Goal: Task Accomplishment & Management: Use online tool/utility

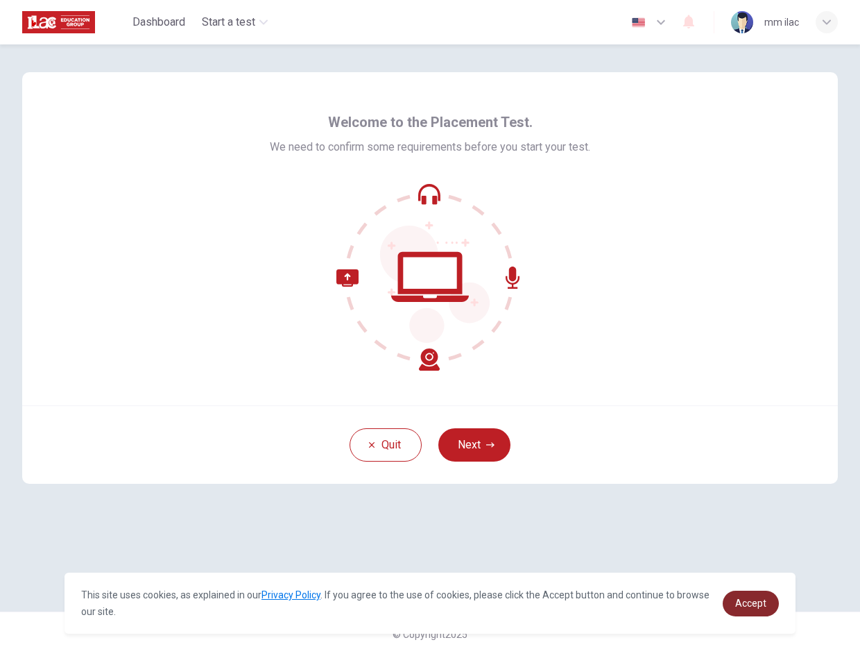
click at [756, 598] on span "Accept" at bounding box center [751, 602] width 31 height 11
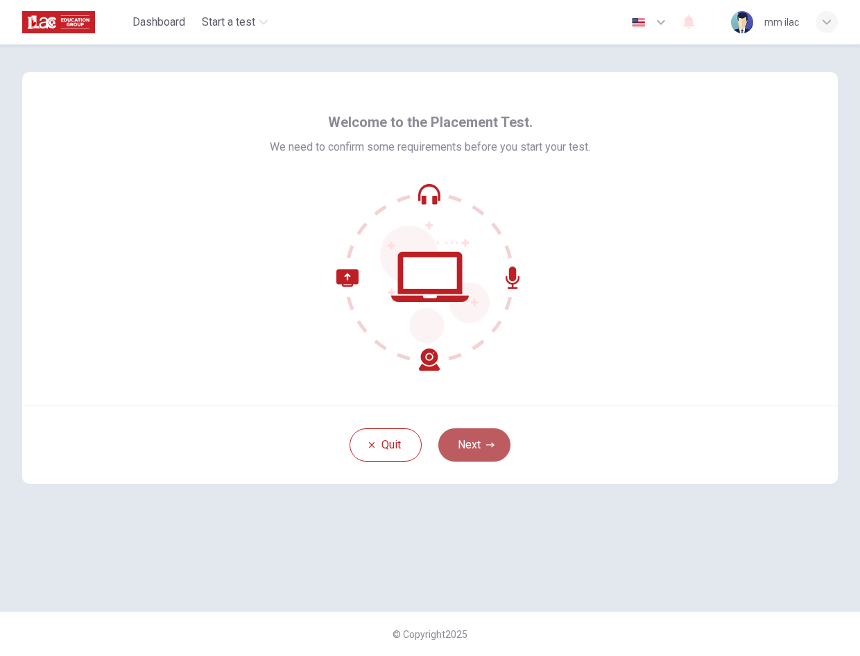
click at [461, 450] on button "Next" at bounding box center [475, 444] width 72 height 33
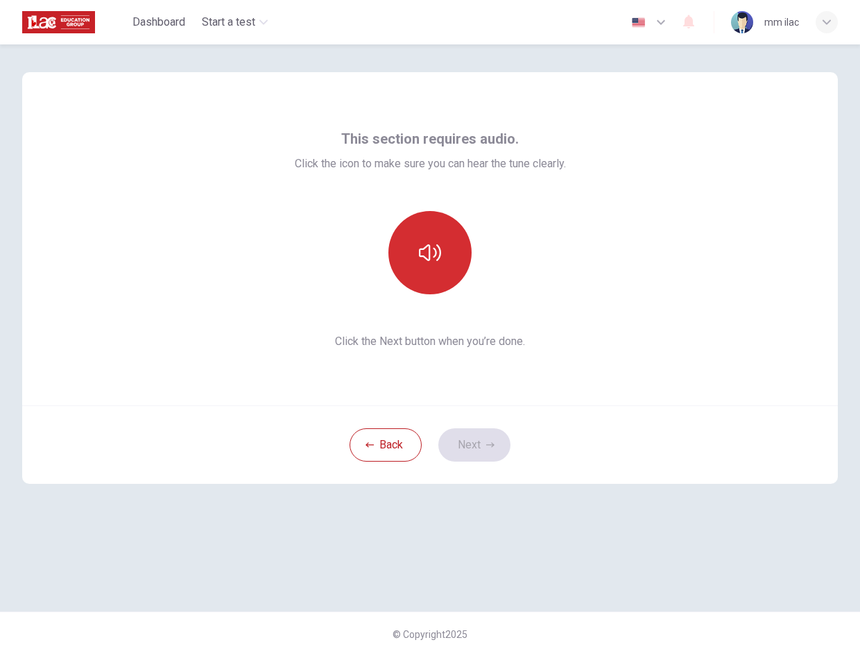
click at [455, 253] on button "button" at bounding box center [430, 252] width 83 height 83
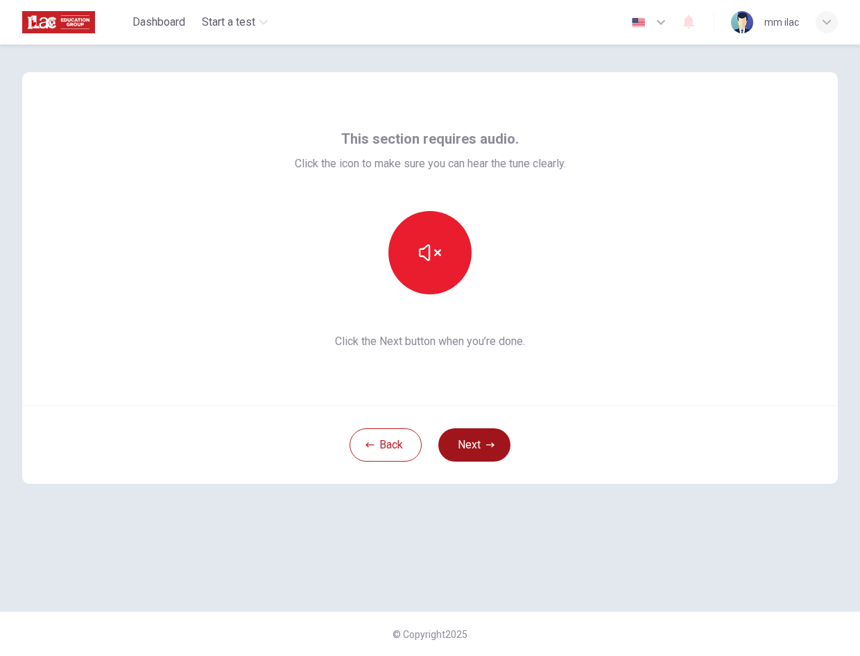
click at [491, 446] on icon "button" at bounding box center [490, 445] width 8 height 8
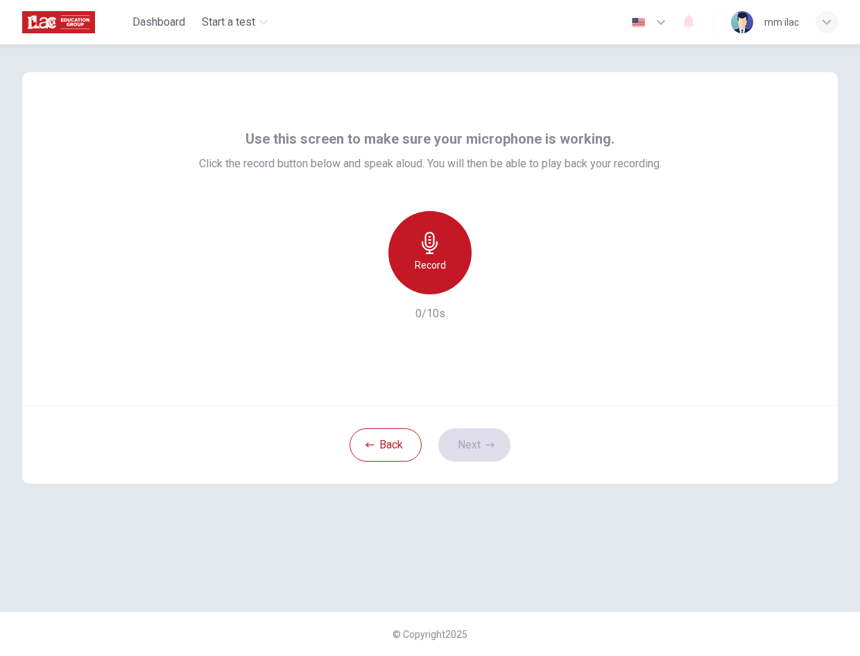
click at [446, 269] on div "Record" at bounding box center [430, 252] width 83 height 83
click at [446, 269] on div "Stop" at bounding box center [430, 252] width 83 height 83
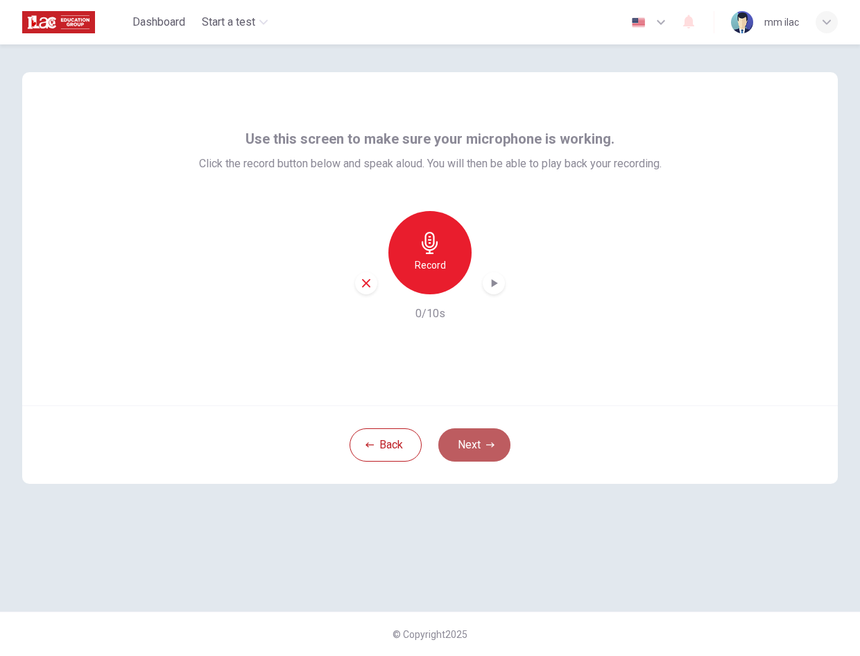
click at [492, 443] on icon "button" at bounding box center [490, 444] width 8 height 5
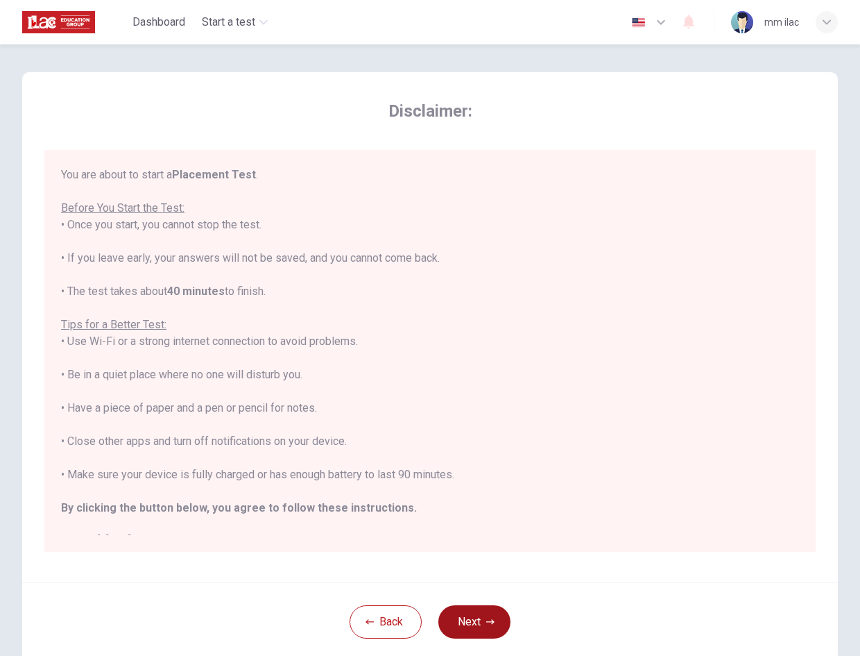
click at [495, 632] on button "Next" at bounding box center [475, 621] width 72 height 33
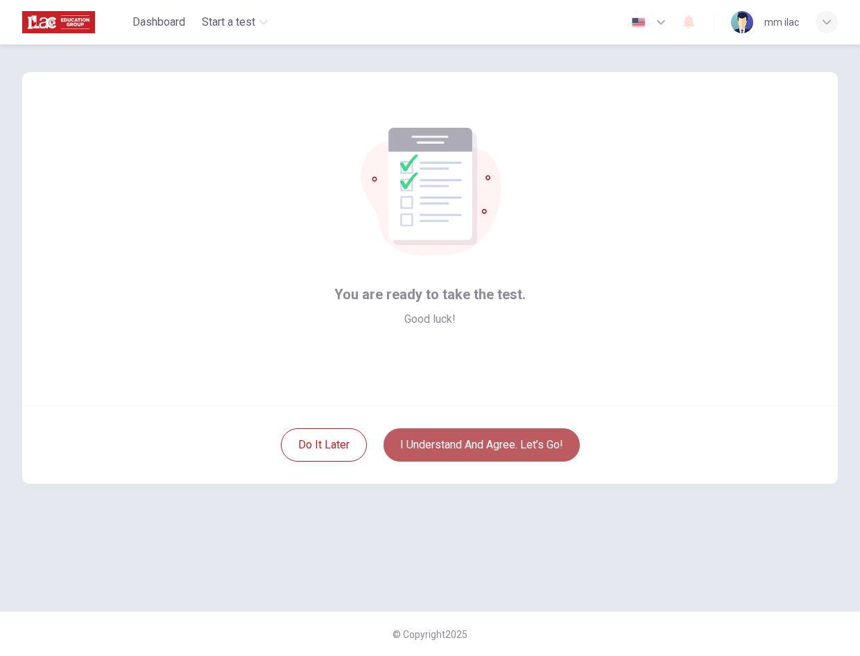
click at [496, 432] on button "I understand and agree. Let’s go!" at bounding box center [482, 444] width 196 height 33
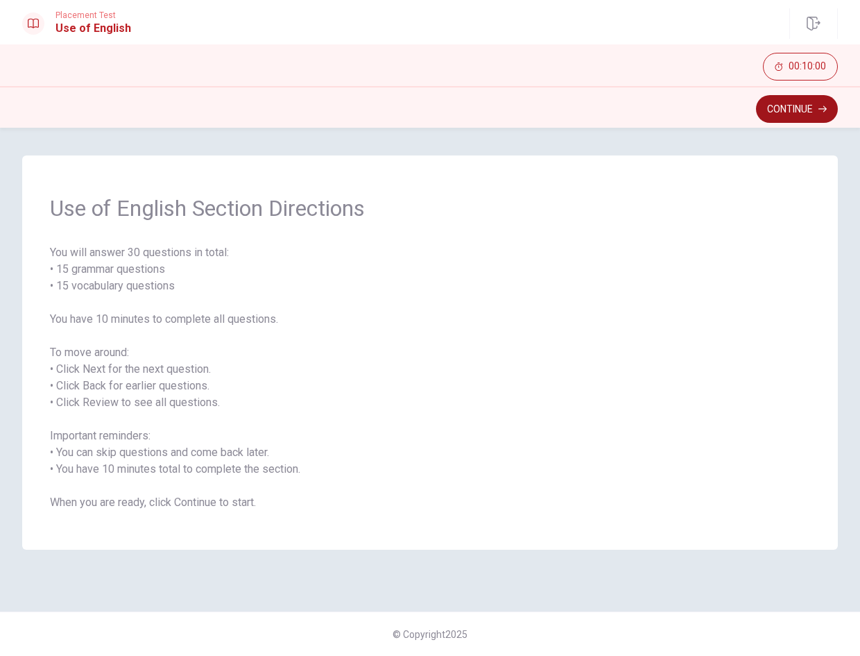
click at [776, 109] on button "Continue" at bounding box center [797, 109] width 82 height 28
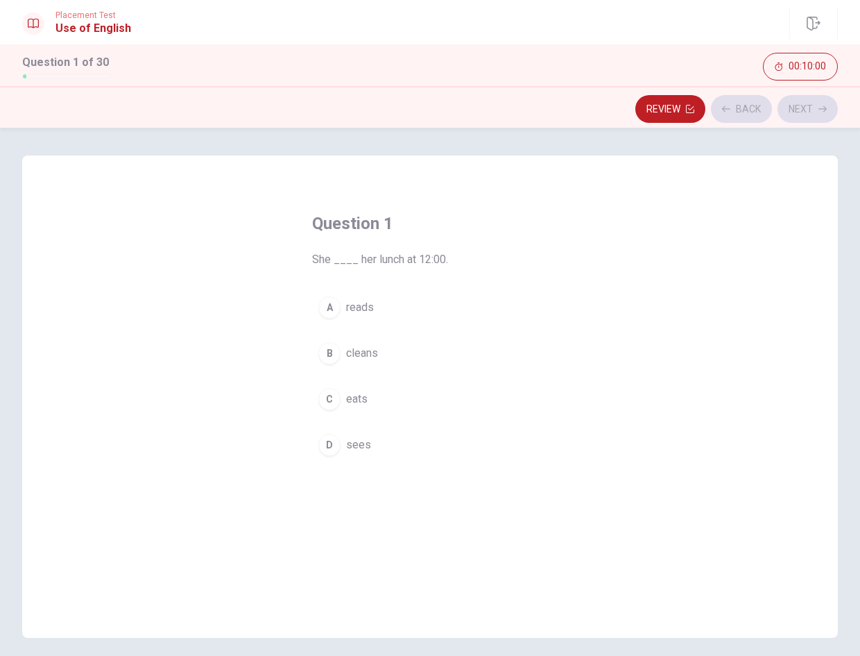
click at [421, 297] on button "A reads" at bounding box center [430, 307] width 236 height 35
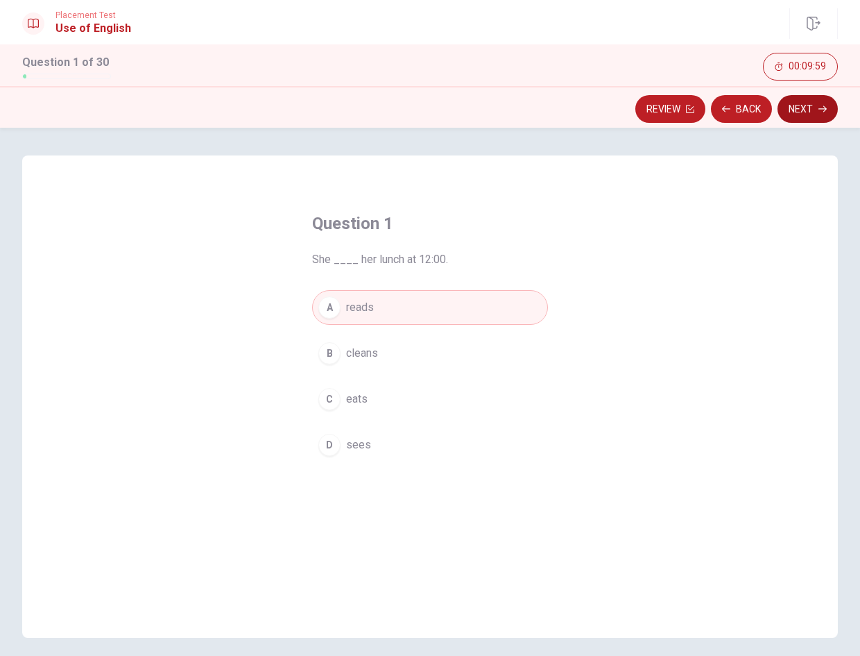
click at [811, 110] on button "Next" at bounding box center [808, 109] width 60 height 28
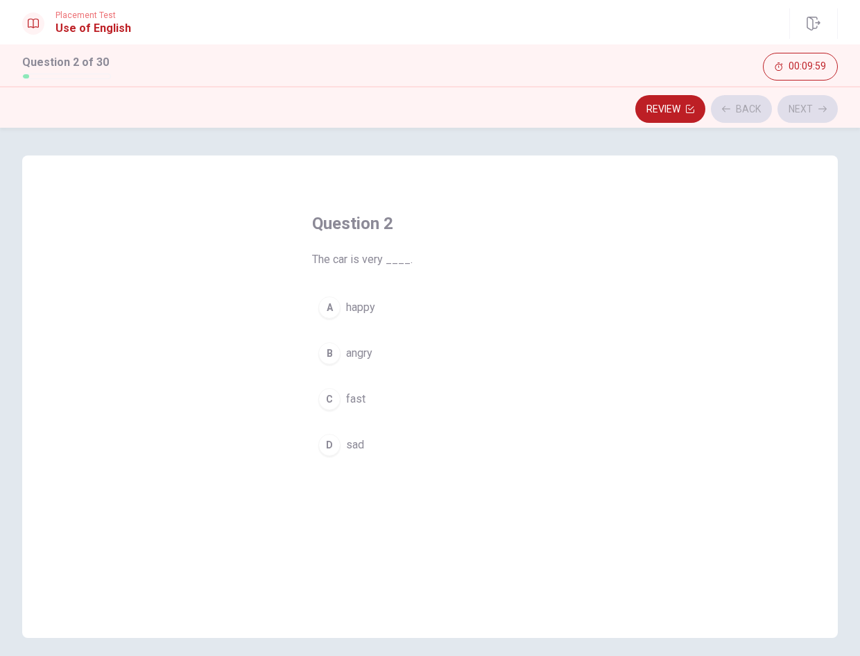
scroll to position [54, 0]
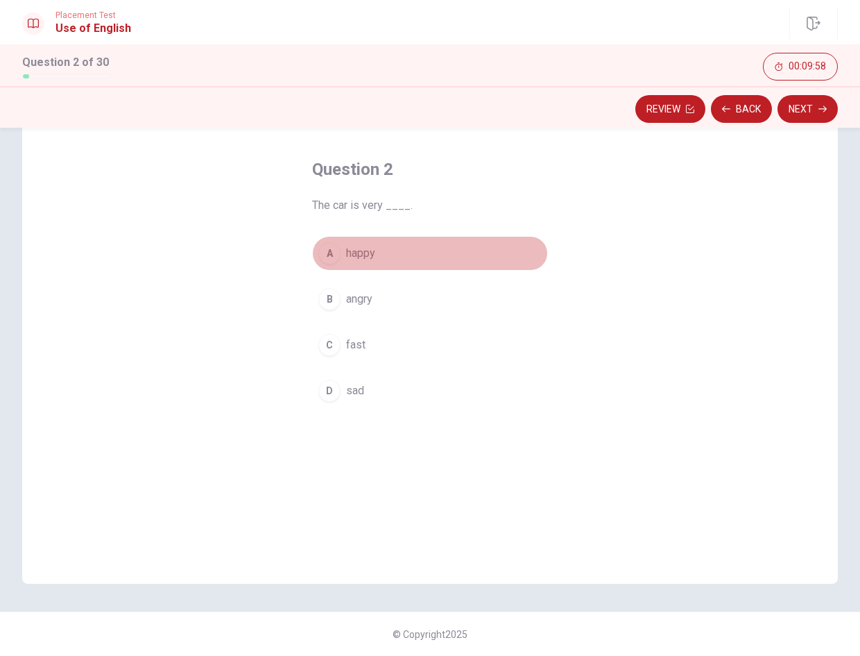
click at [399, 261] on button "A happy" at bounding box center [430, 253] width 236 height 35
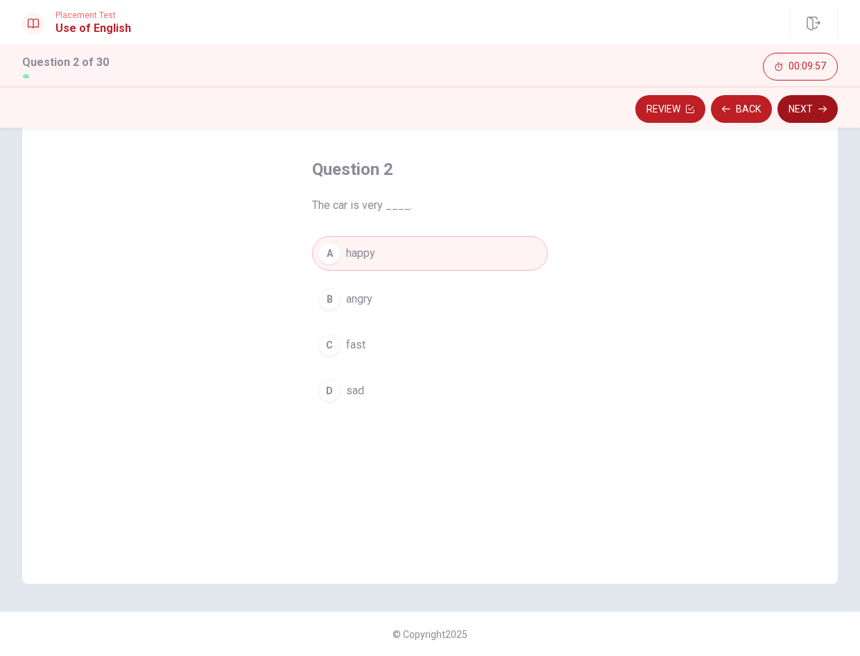
click at [816, 99] on button "Next" at bounding box center [808, 109] width 60 height 28
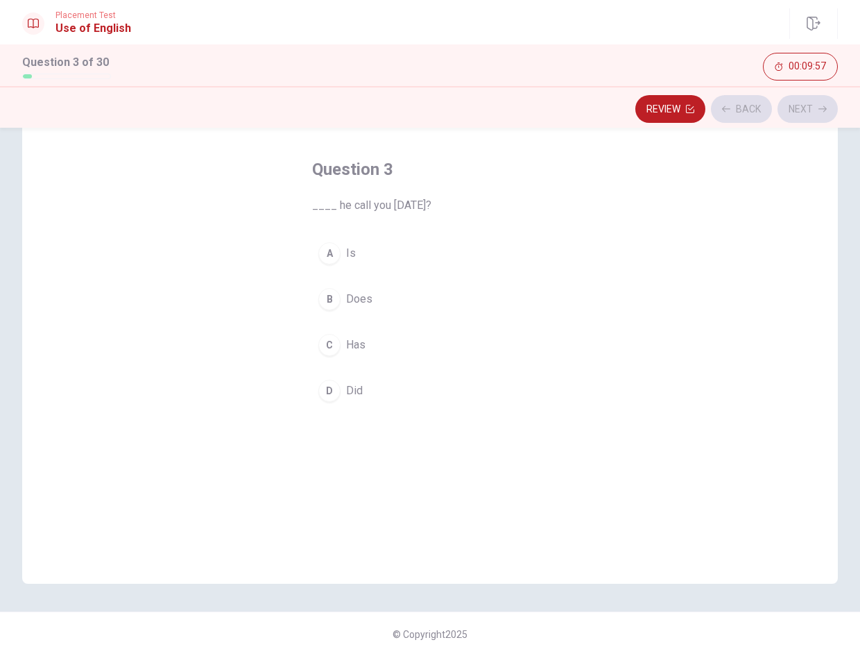
click at [440, 300] on button "B Does" at bounding box center [430, 299] width 236 height 35
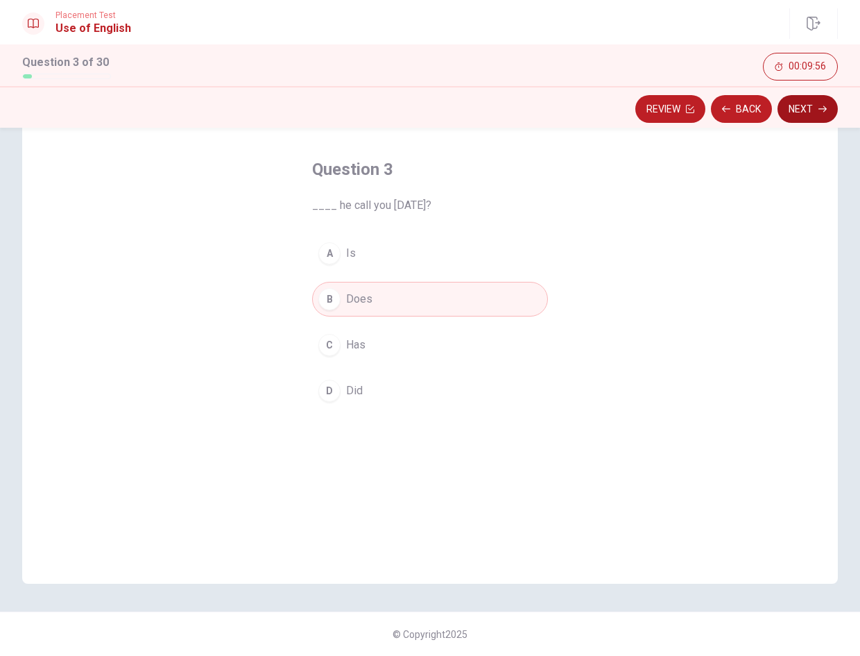
click at [809, 113] on button "Next" at bounding box center [808, 109] width 60 height 28
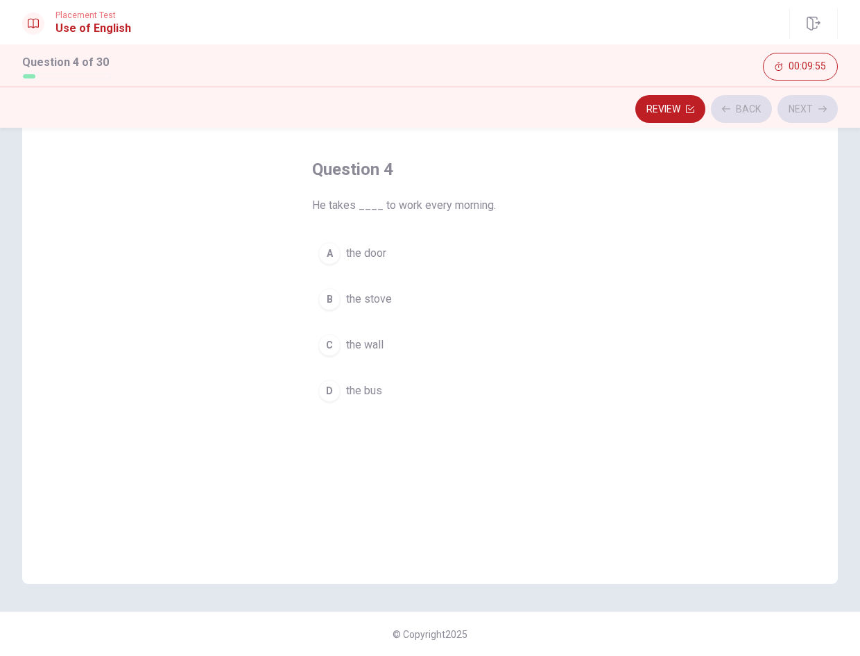
click at [502, 244] on button "A the door" at bounding box center [430, 253] width 236 height 35
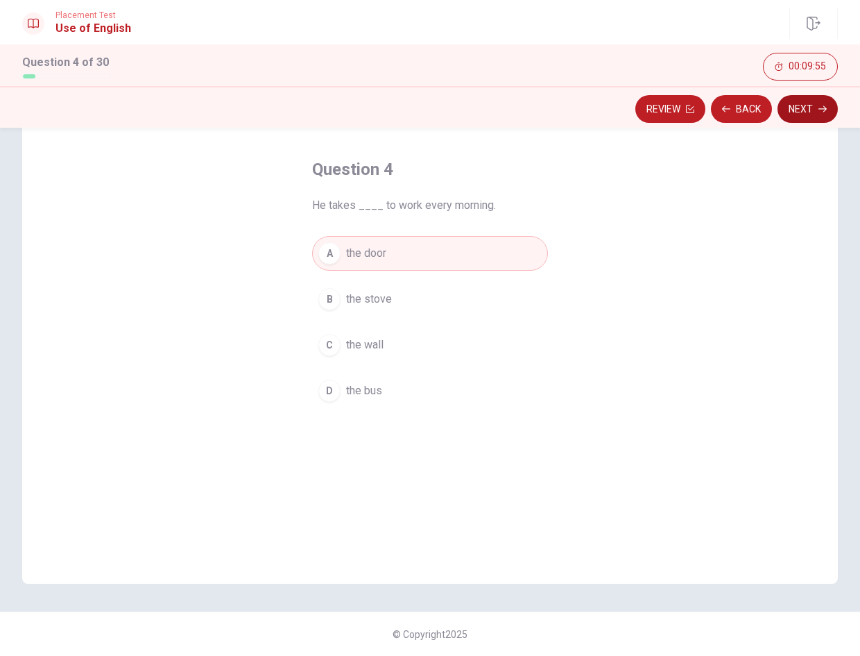
click at [811, 100] on button "Next" at bounding box center [808, 109] width 60 height 28
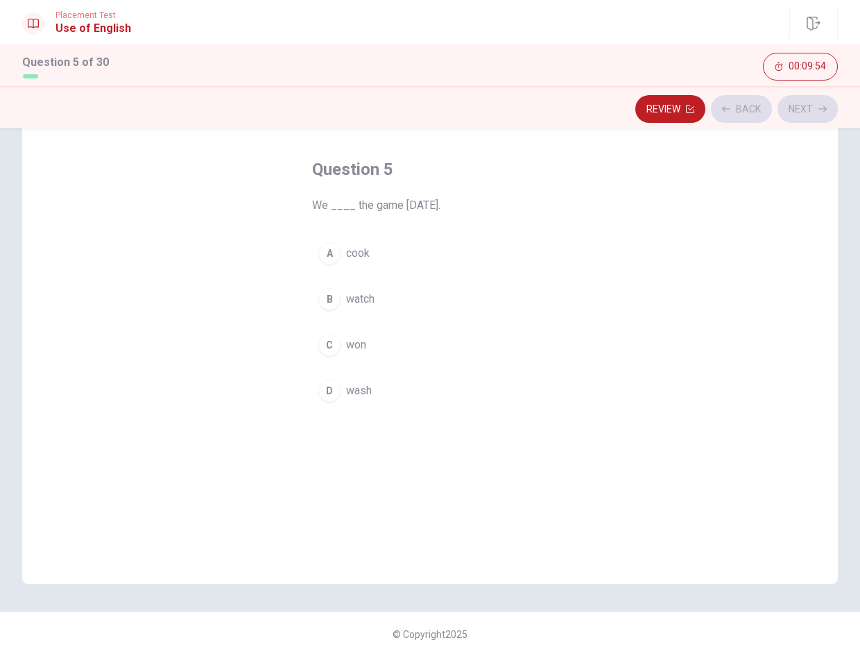
click at [460, 280] on div "A cook B watch C won D wash" at bounding box center [430, 322] width 236 height 172
click at [458, 291] on button "B watch" at bounding box center [430, 299] width 236 height 35
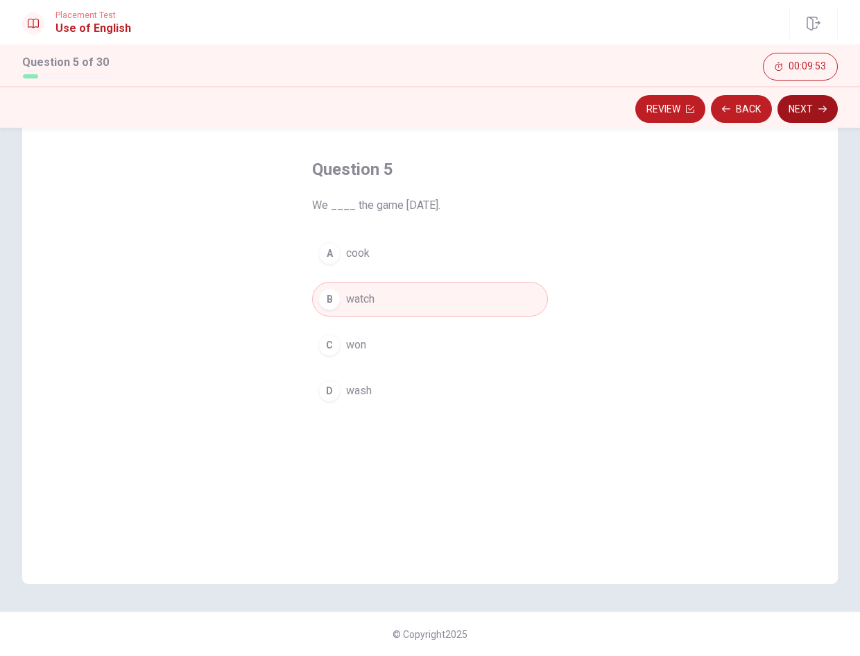
click at [825, 110] on icon "button" at bounding box center [823, 109] width 8 height 6
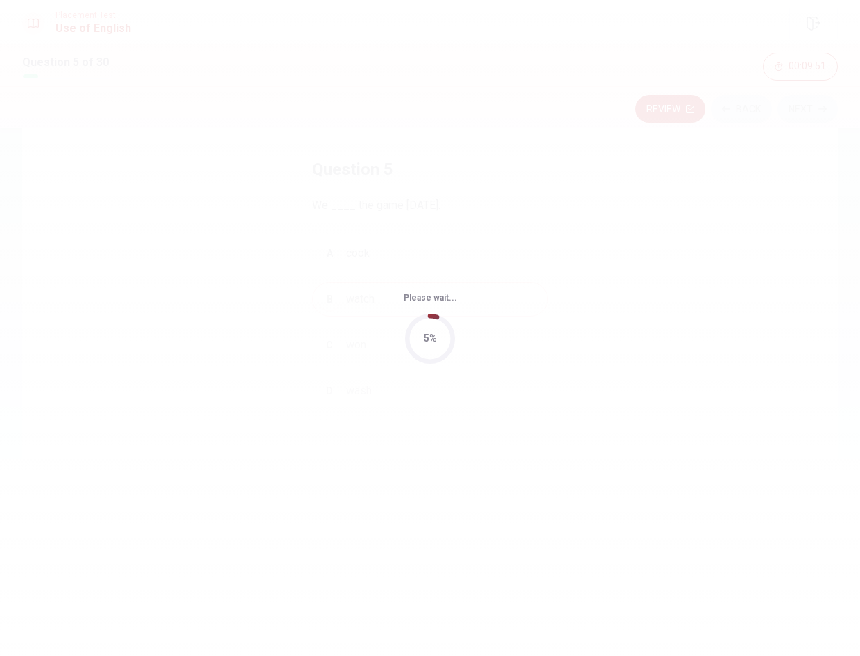
scroll to position [0, 0]
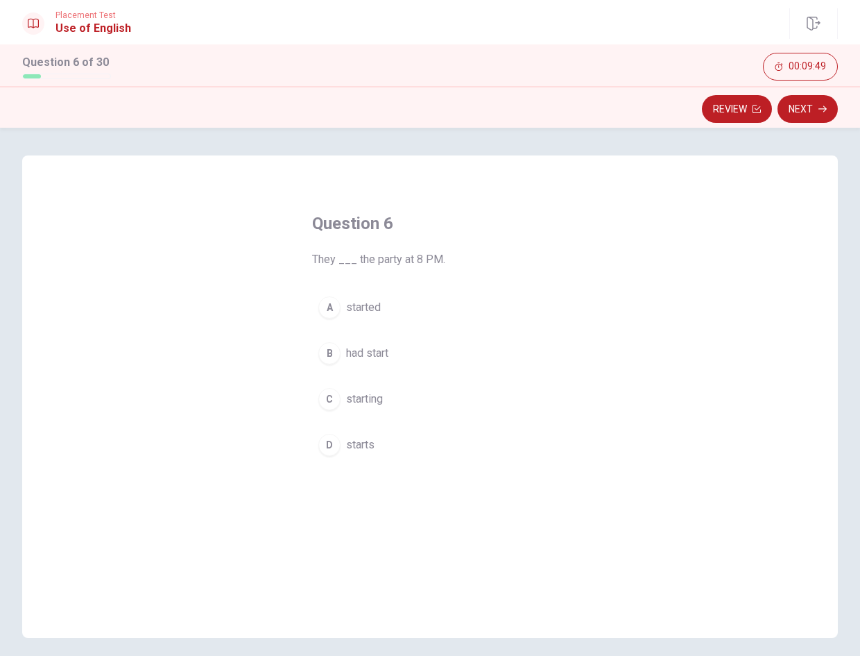
click at [371, 297] on button "A started" at bounding box center [430, 307] width 236 height 35
click at [806, 110] on button "Next" at bounding box center [808, 109] width 60 height 28
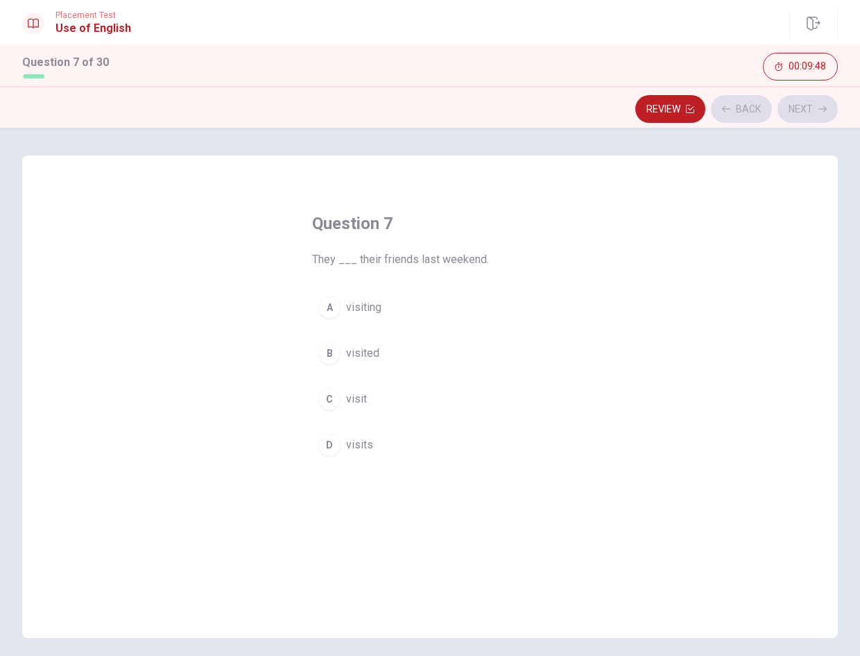
click at [425, 408] on button "C visit" at bounding box center [430, 399] width 236 height 35
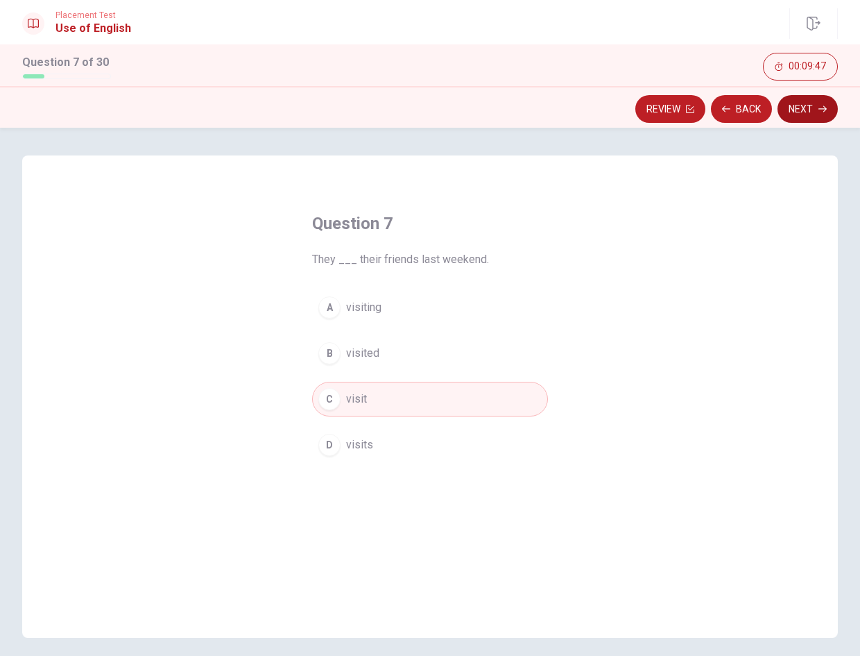
click at [800, 118] on button "Next" at bounding box center [808, 109] width 60 height 28
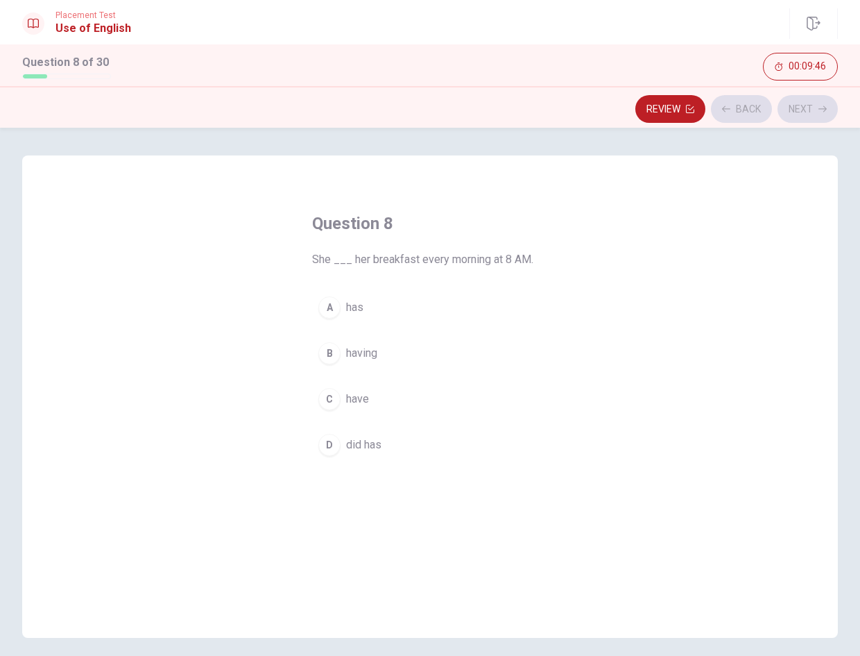
click at [436, 342] on button "B having" at bounding box center [430, 353] width 236 height 35
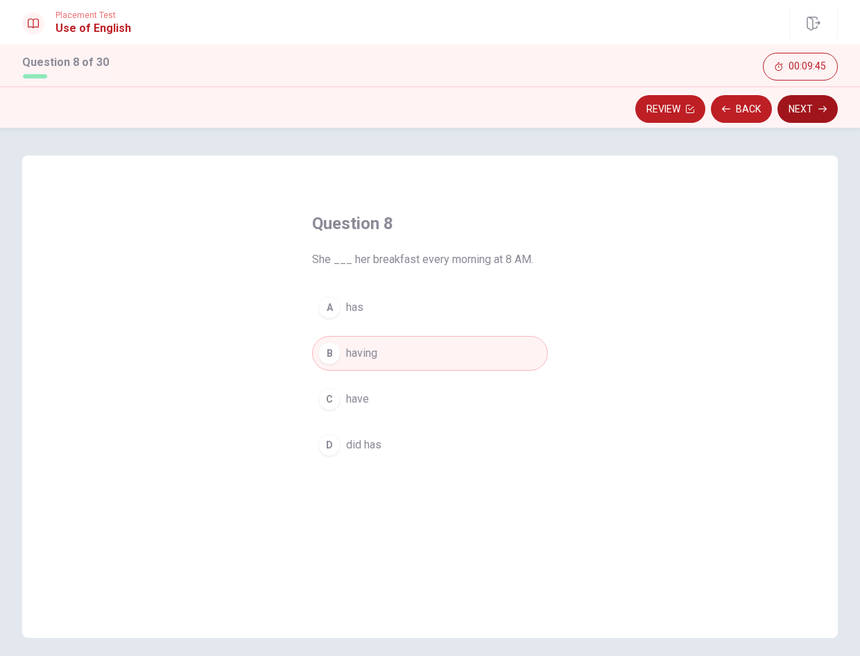
click at [822, 111] on icon "button" at bounding box center [823, 109] width 8 height 8
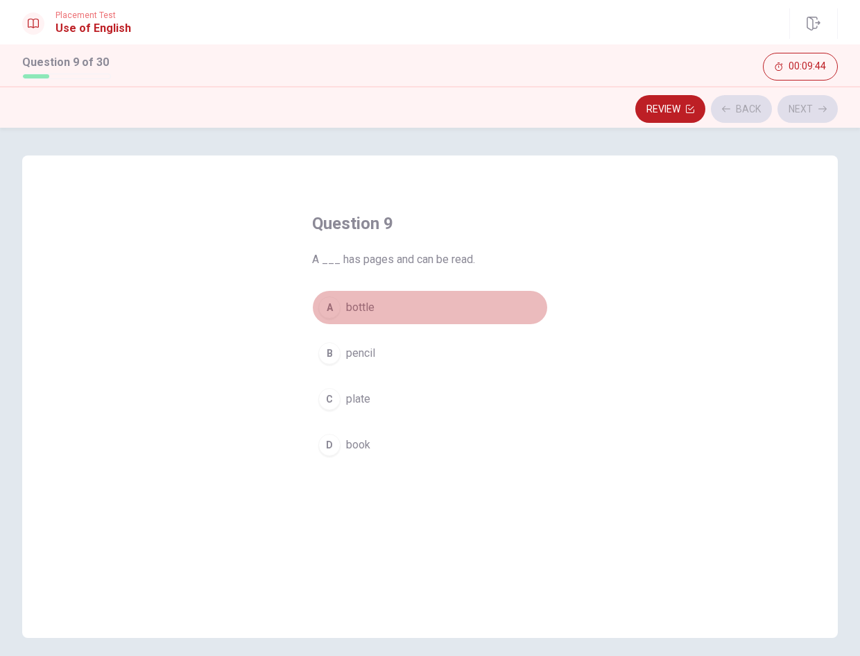
click at [447, 300] on button "A bottle" at bounding box center [430, 307] width 236 height 35
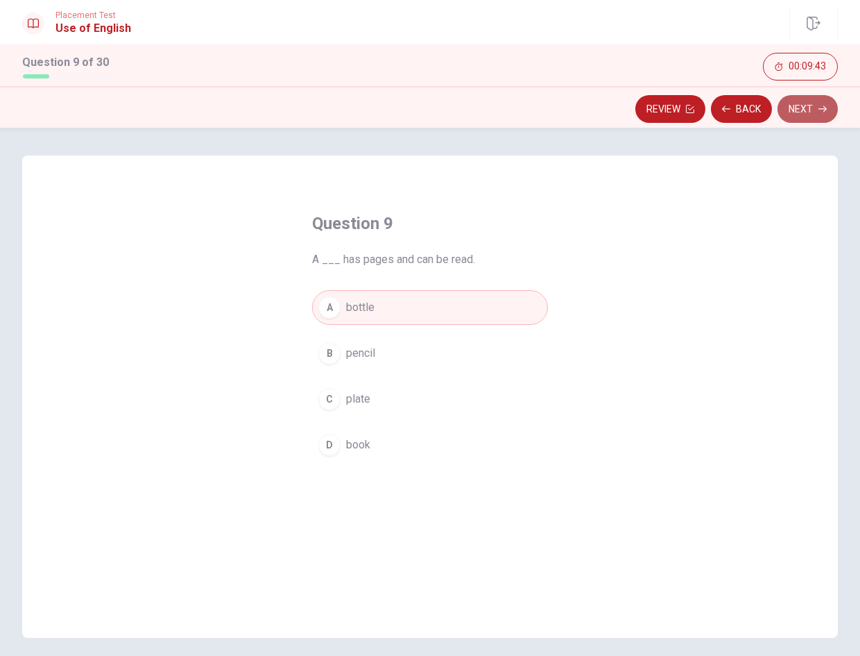
click at [815, 104] on button "Next" at bounding box center [808, 109] width 60 height 28
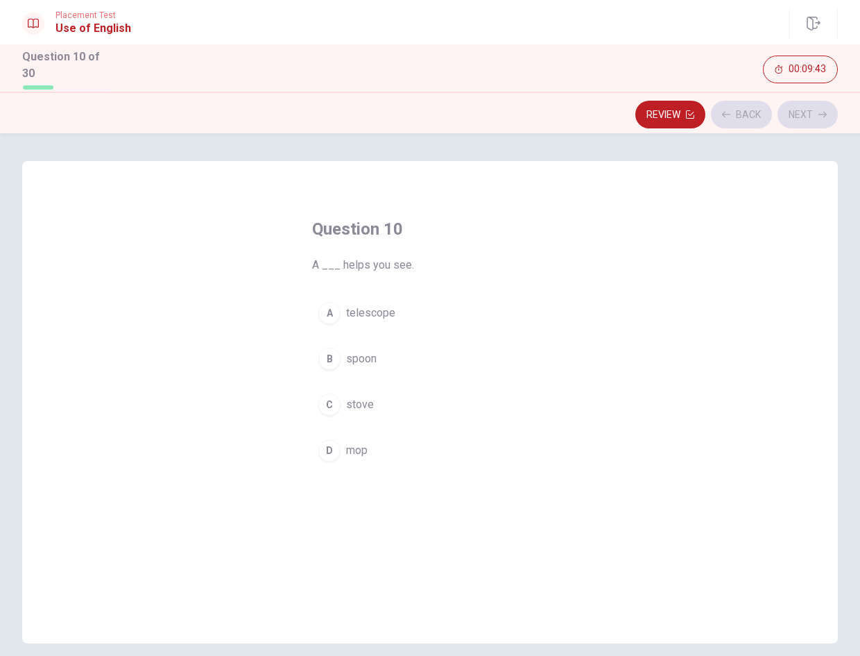
click at [461, 343] on button "B spoon" at bounding box center [430, 358] width 236 height 35
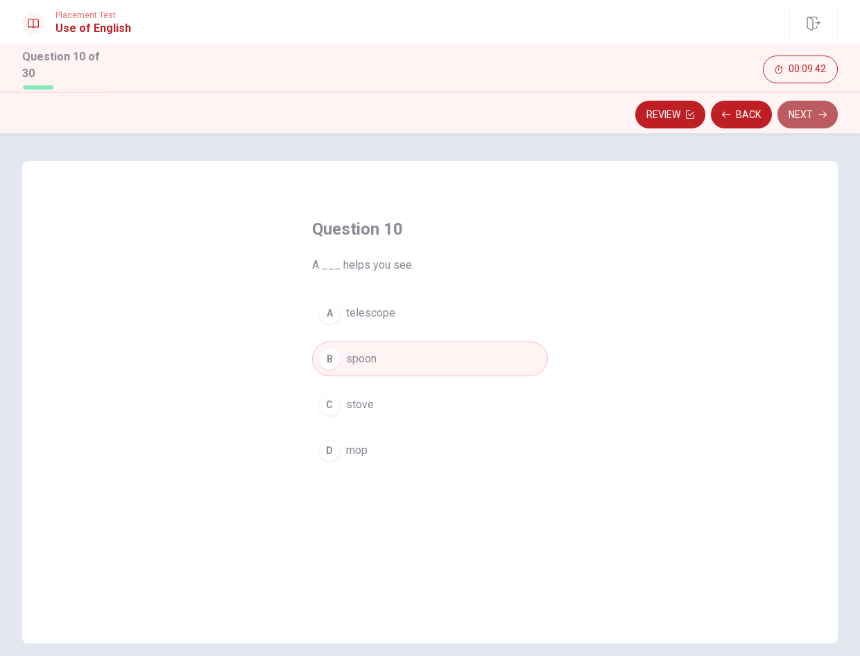
click at [808, 114] on button "Next" at bounding box center [808, 115] width 60 height 28
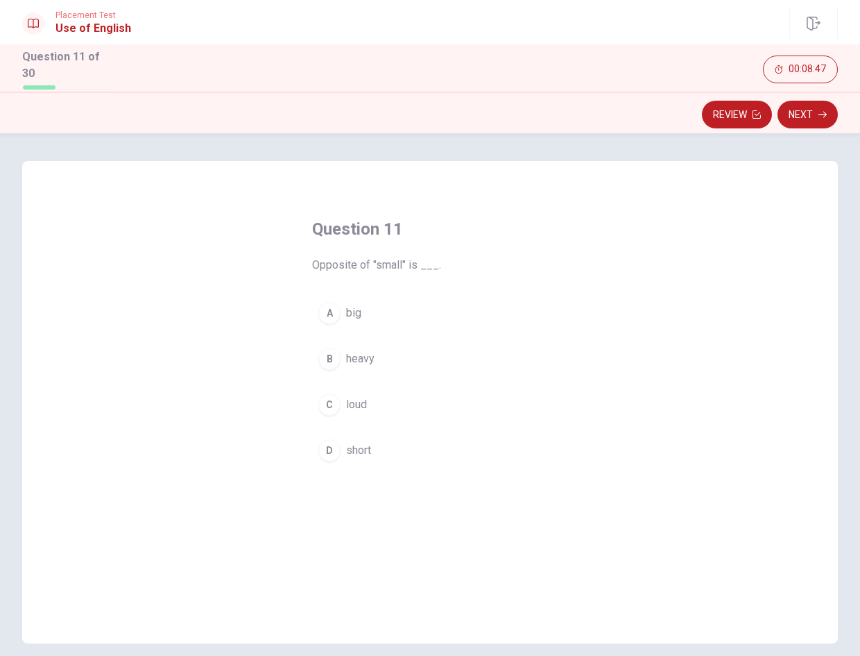
click at [455, 297] on button "A big" at bounding box center [430, 313] width 236 height 35
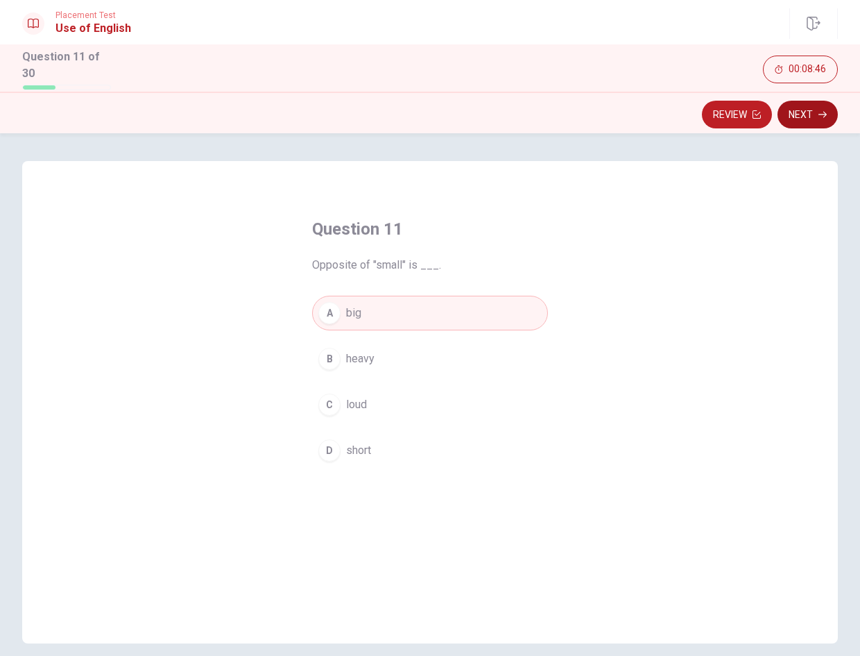
click at [809, 117] on button "Next" at bounding box center [808, 115] width 60 height 28
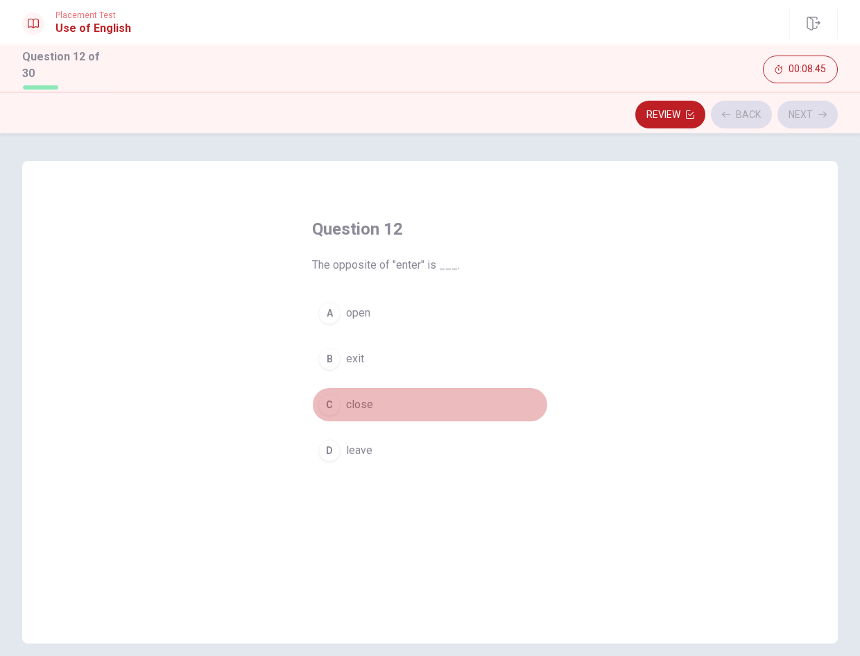
click at [440, 396] on button "C close" at bounding box center [430, 404] width 236 height 35
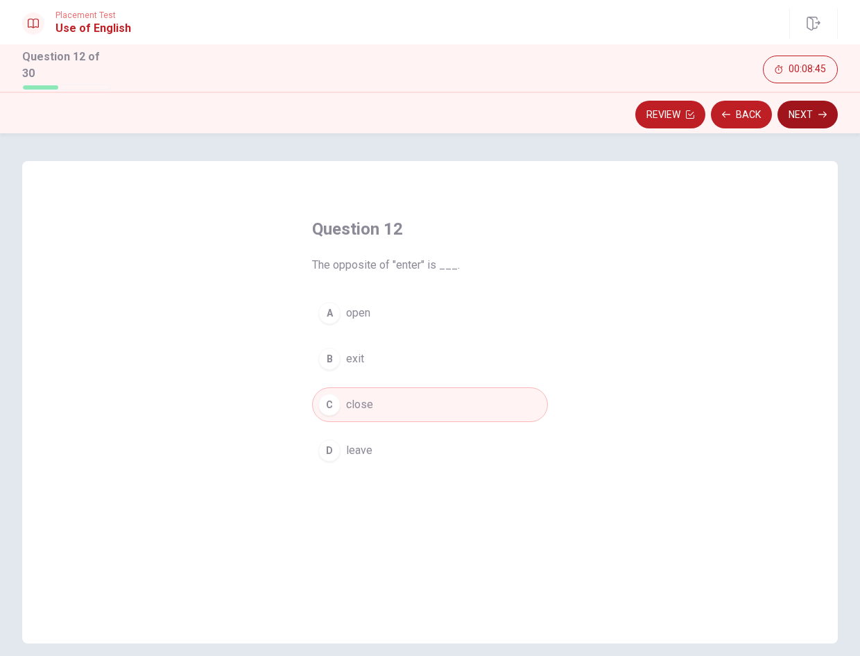
click at [808, 105] on button "Next" at bounding box center [808, 115] width 60 height 28
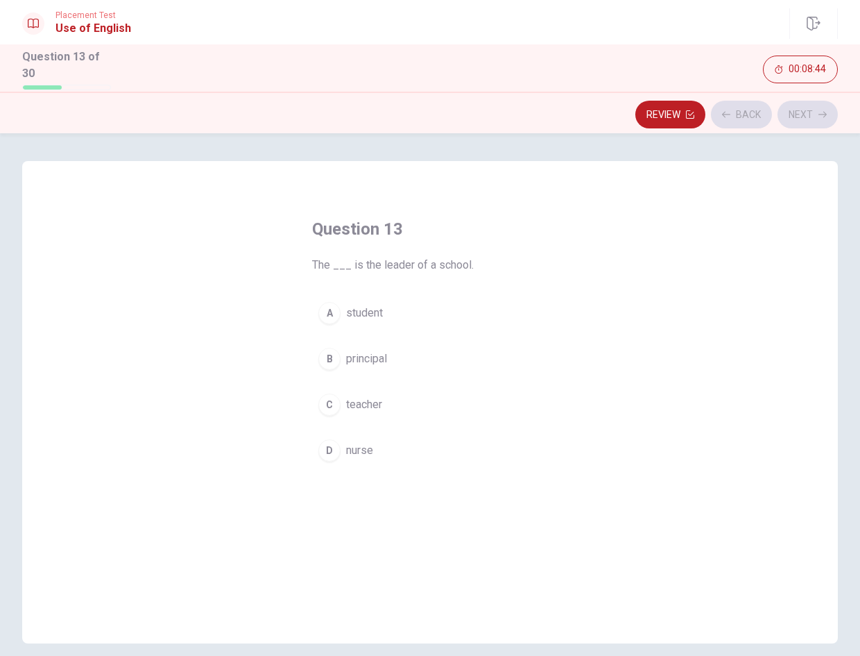
click at [419, 354] on button "B principal" at bounding box center [430, 358] width 236 height 35
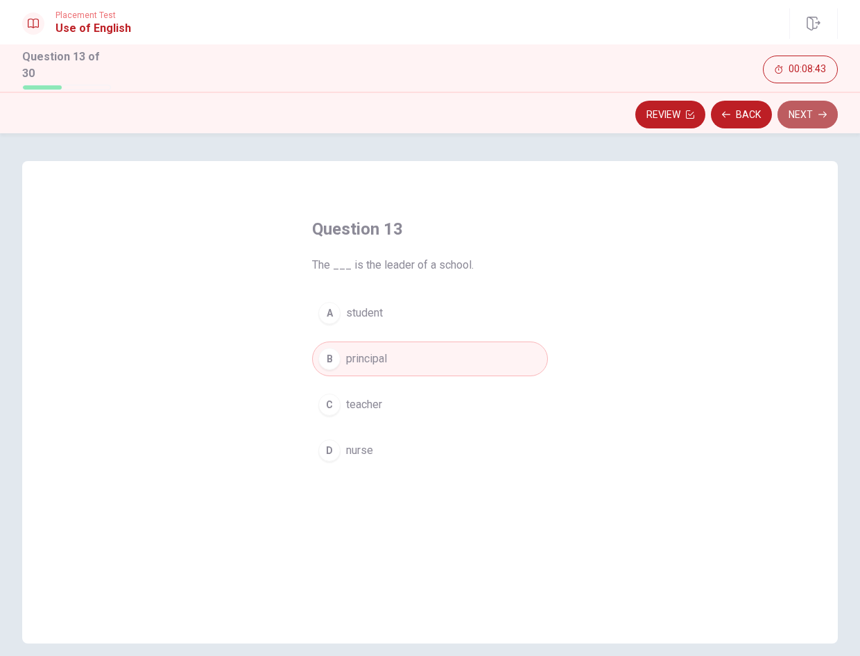
click at [822, 101] on button "Next" at bounding box center [808, 115] width 60 height 28
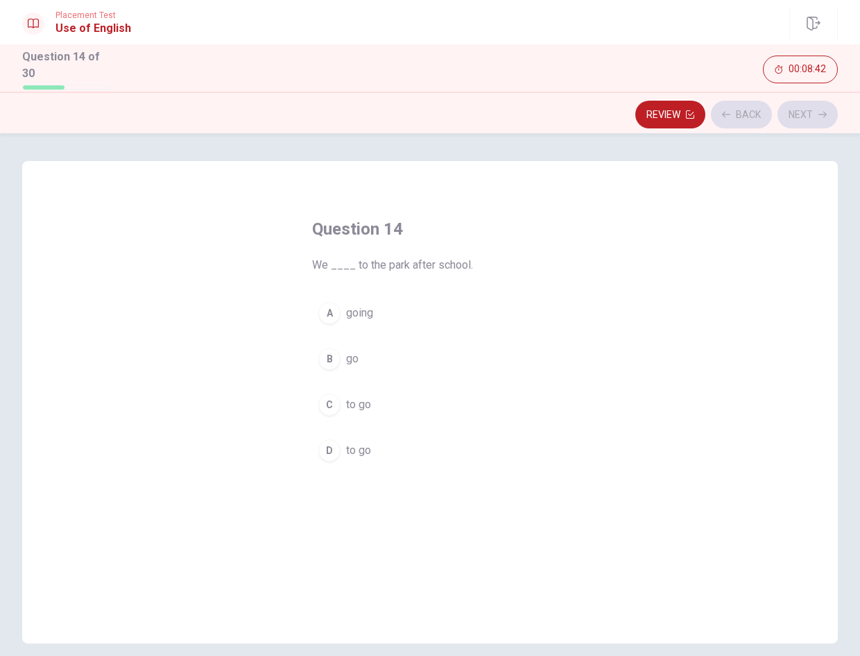
click at [480, 299] on button "A going" at bounding box center [430, 313] width 236 height 35
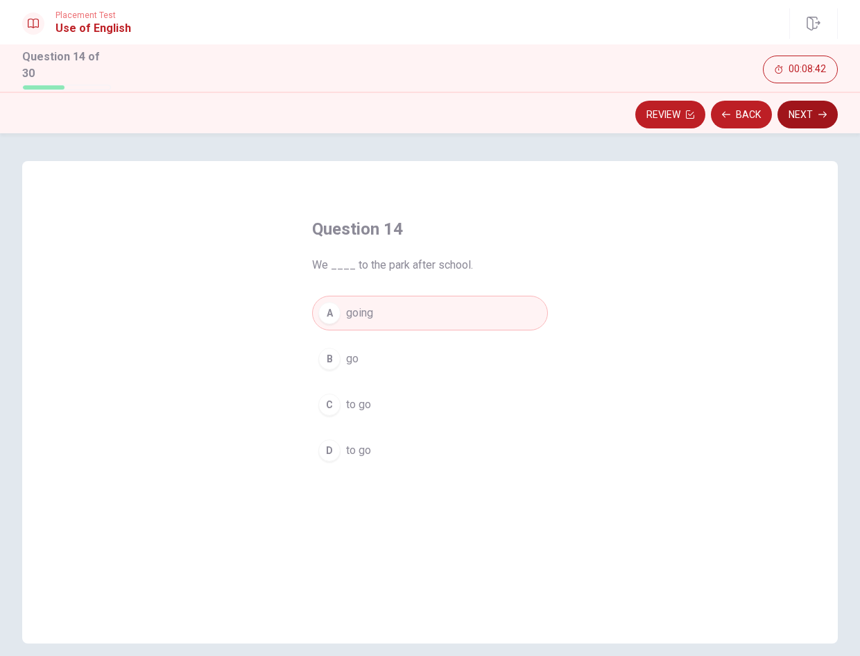
click at [816, 107] on button "Next" at bounding box center [808, 115] width 60 height 28
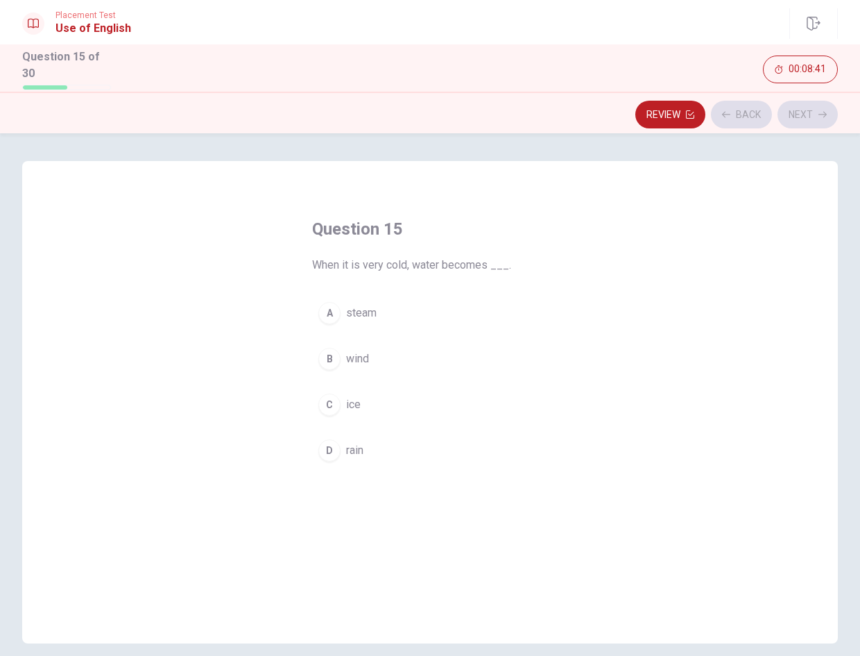
click at [470, 360] on button "B wind" at bounding box center [430, 358] width 236 height 35
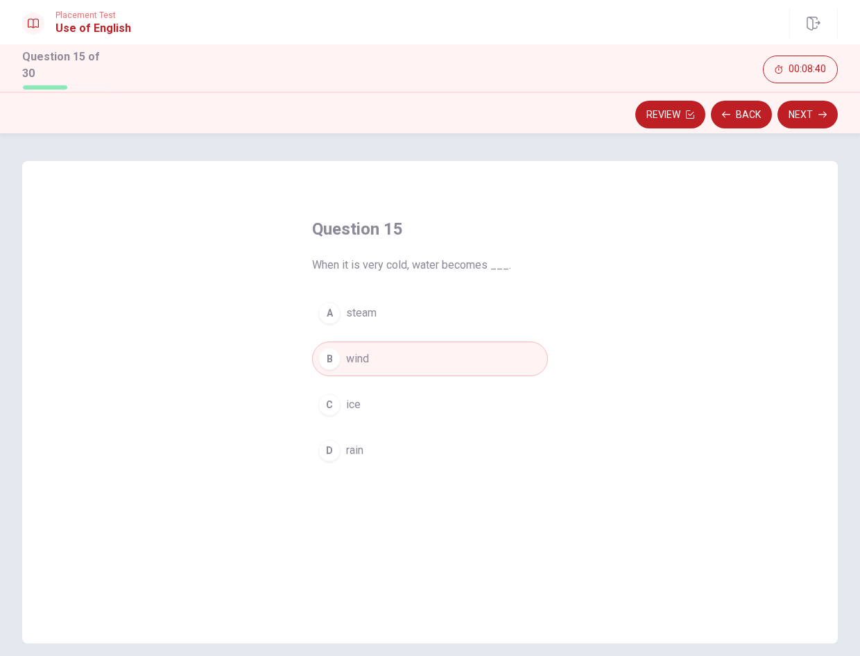
click at [814, 102] on button "Next" at bounding box center [808, 115] width 60 height 28
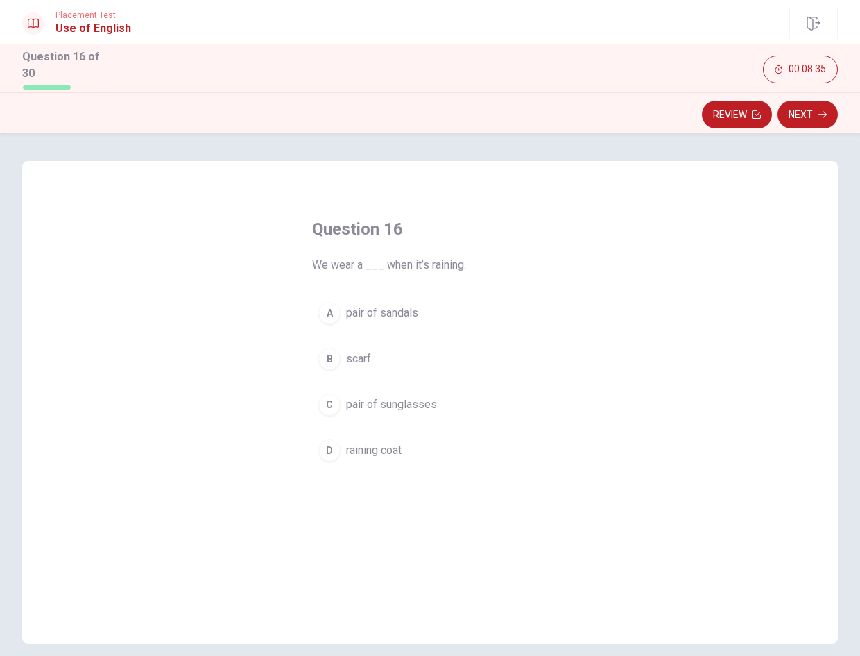
click at [404, 362] on button "B scarf" at bounding box center [430, 358] width 236 height 35
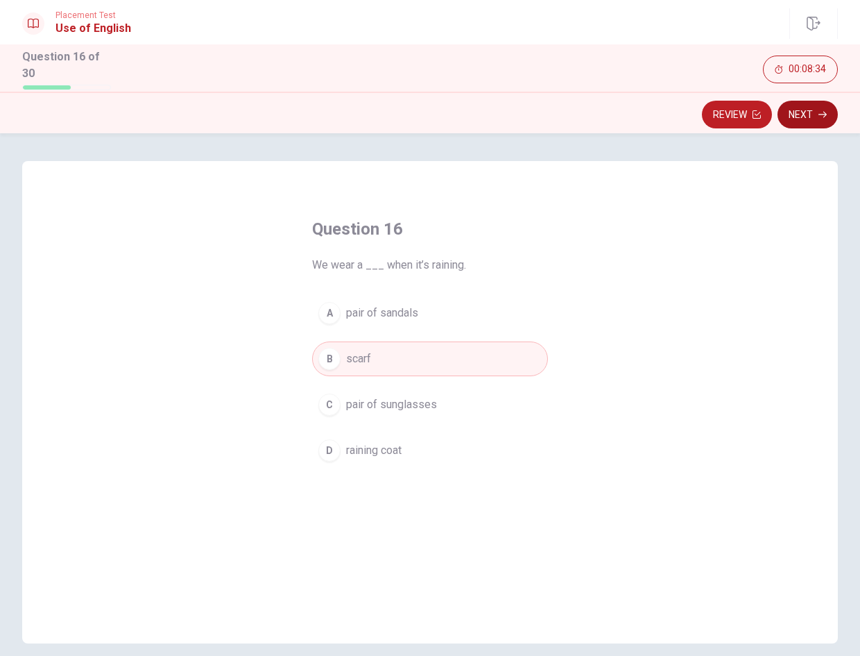
click at [813, 109] on button "Next" at bounding box center [808, 115] width 60 height 28
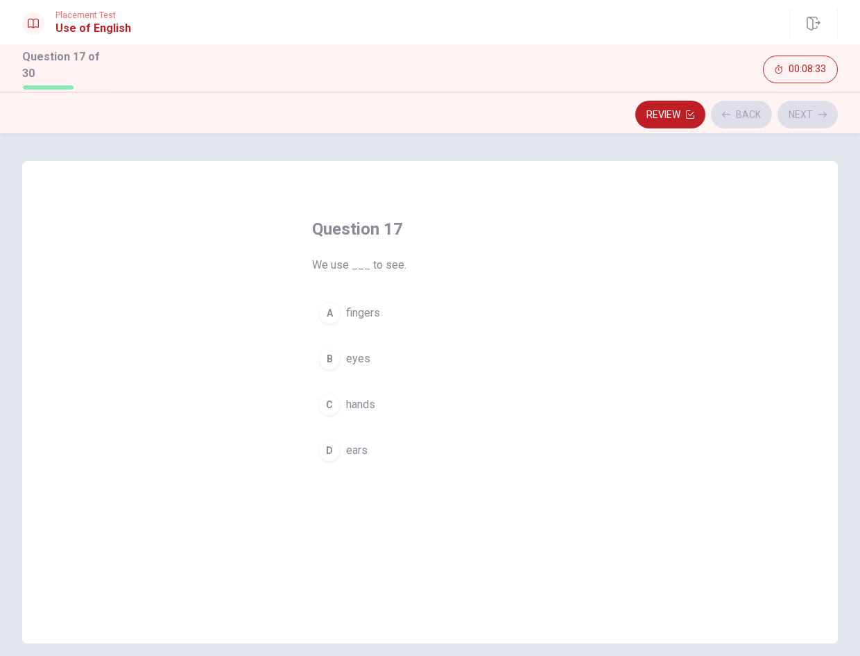
click at [472, 304] on button "A fingers" at bounding box center [430, 313] width 236 height 35
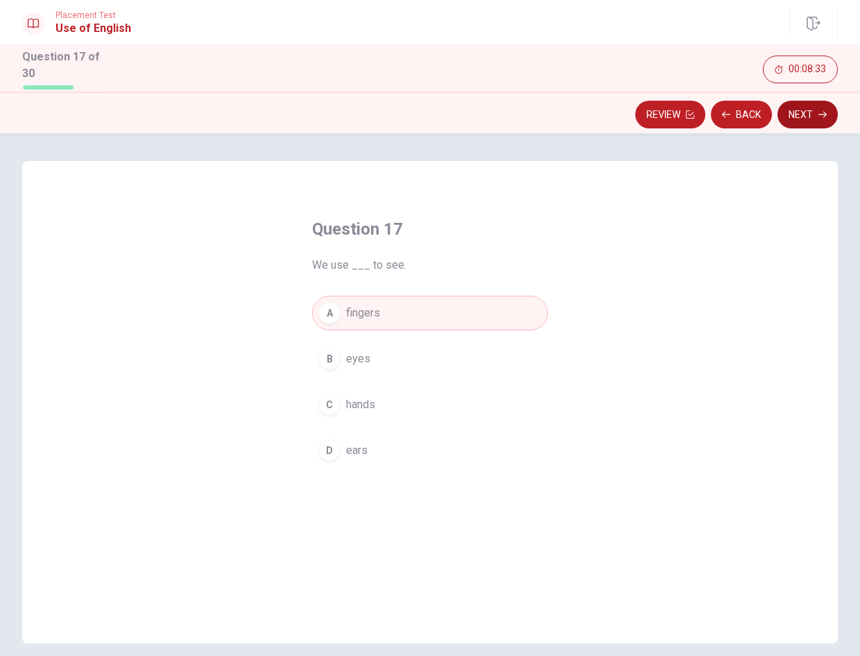
click at [803, 112] on button "Next" at bounding box center [808, 115] width 60 height 28
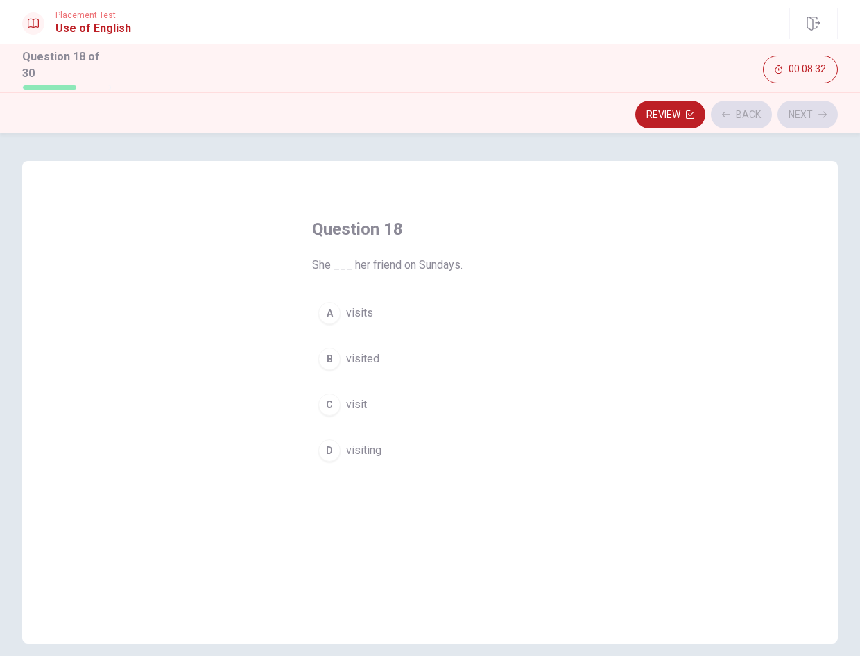
click at [433, 402] on button "C visit" at bounding box center [430, 404] width 236 height 35
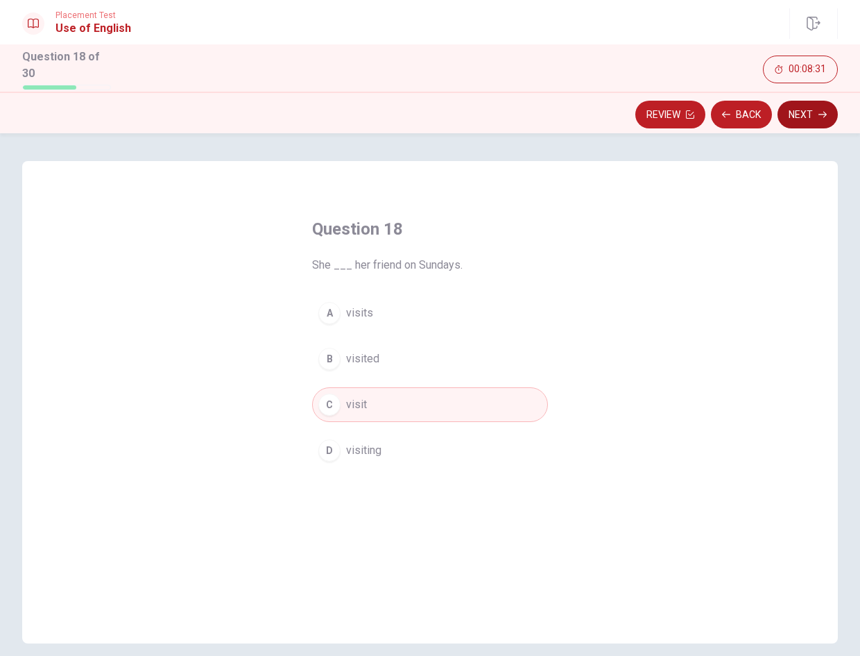
click at [803, 106] on button "Next" at bounding box center [808, 115] width 60 height 28
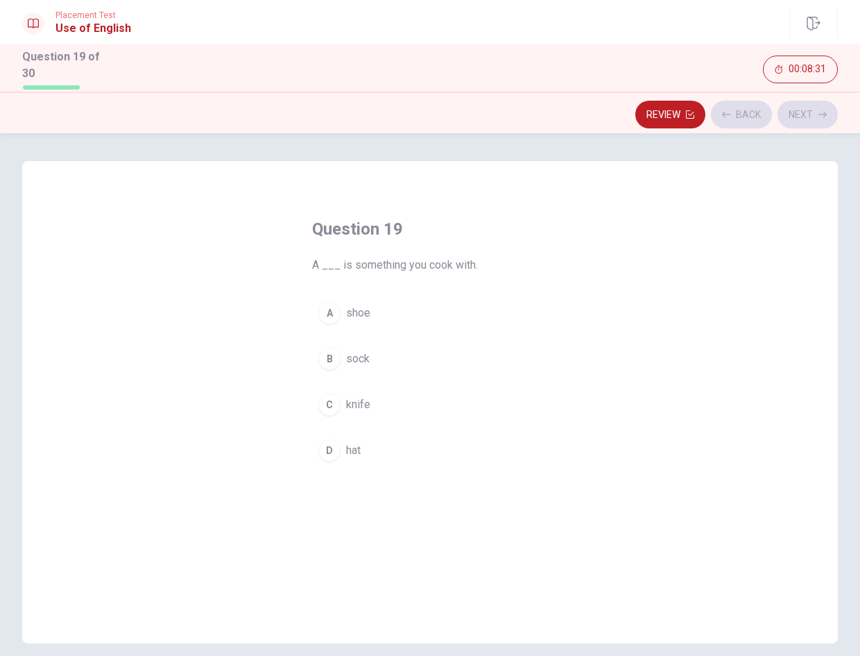
click at [437, 357] on button "B sock" at bounding box center [430, 358] width 236 height 35
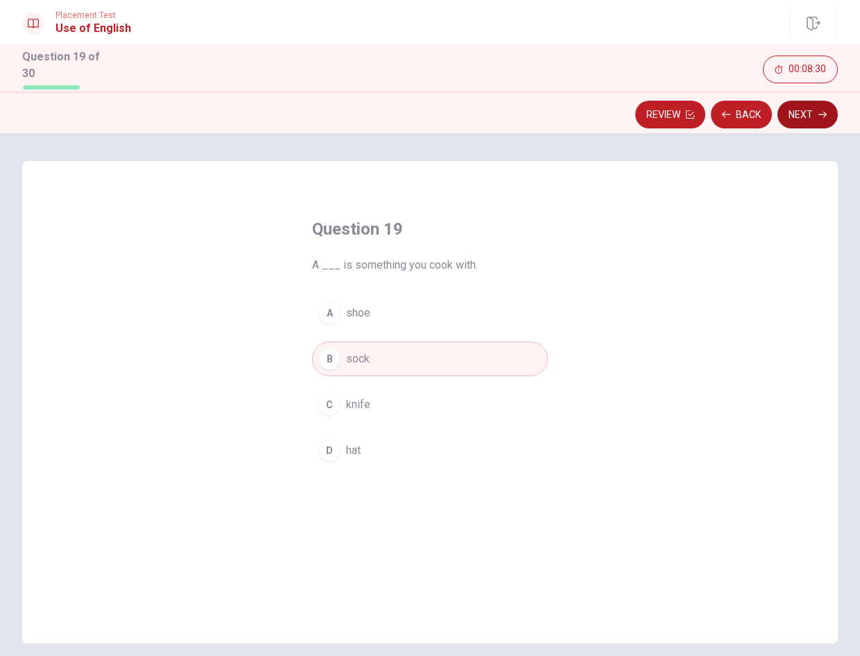
click at [818, 101] on button "Next" at bounding box center [808, 115] width 60 height 28
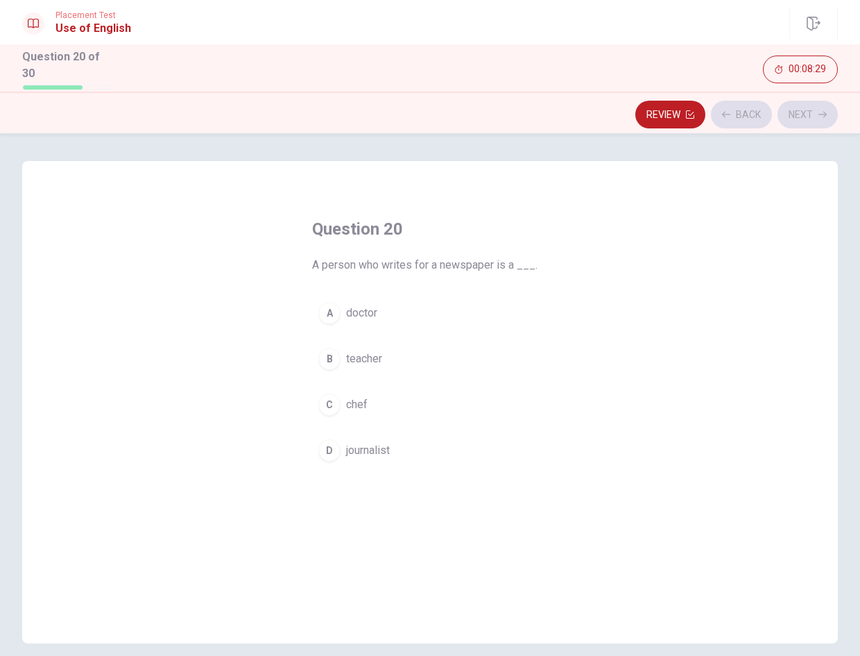
click at [464, 305] on button "A doctor" at bounding box center [430, 313] width 236 height 35
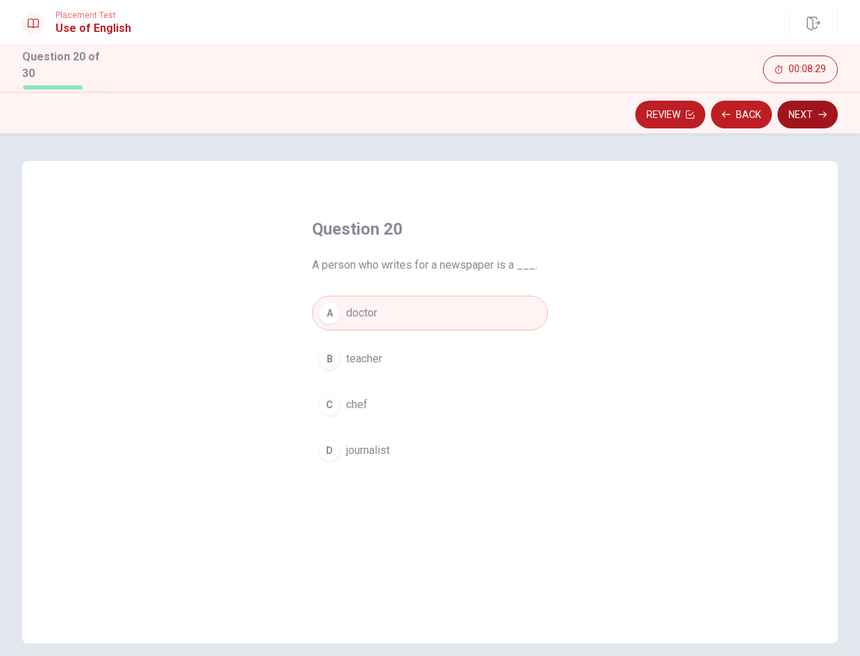
click at [812, 101] on button "Next" at bounding box center [808, 115] width 60 height 28
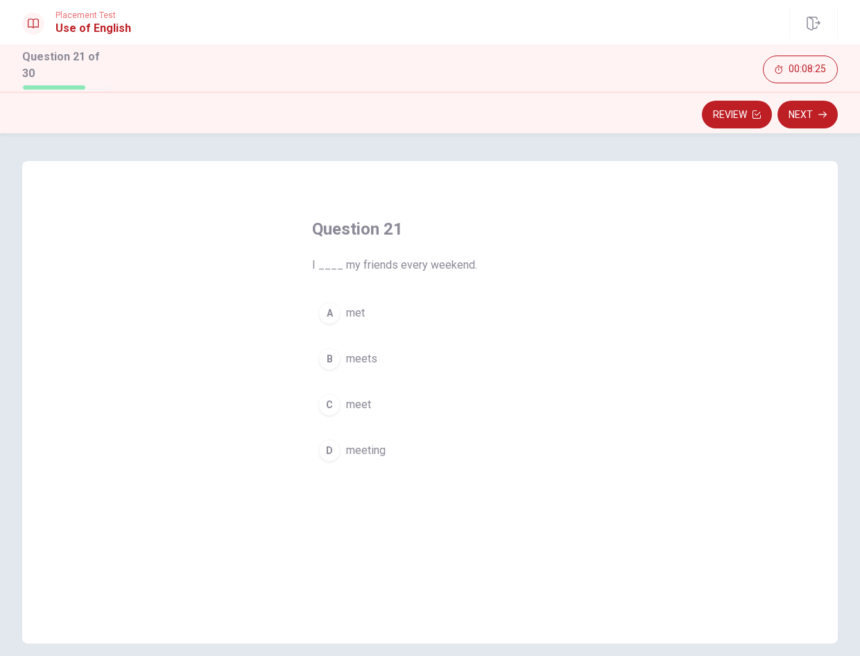
click at [394, 355] on button "B meets" at bounding box center [430, 358] width 236 height 35
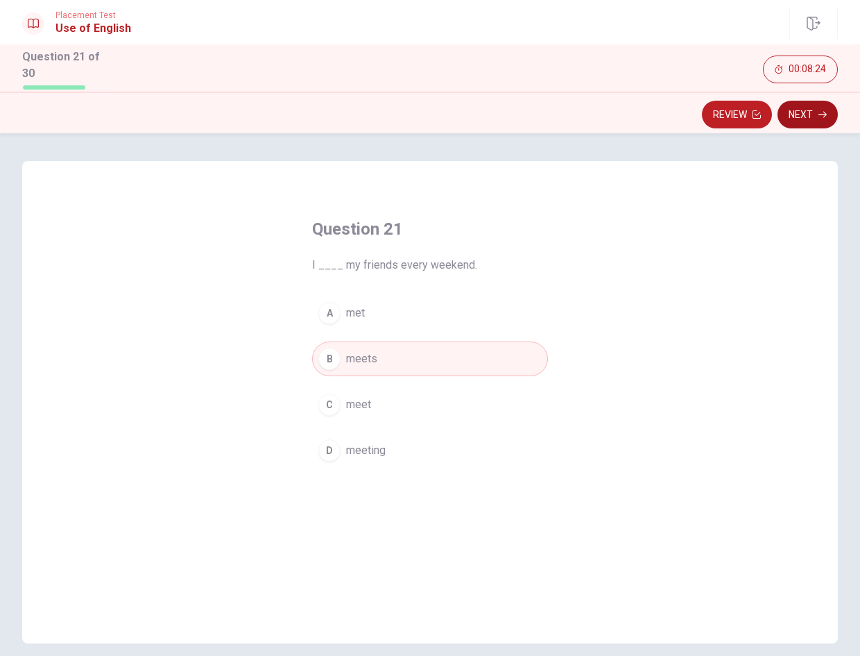
click at [815, 111] on button "Next" at bounding box center [808, 115] width 60 height 28
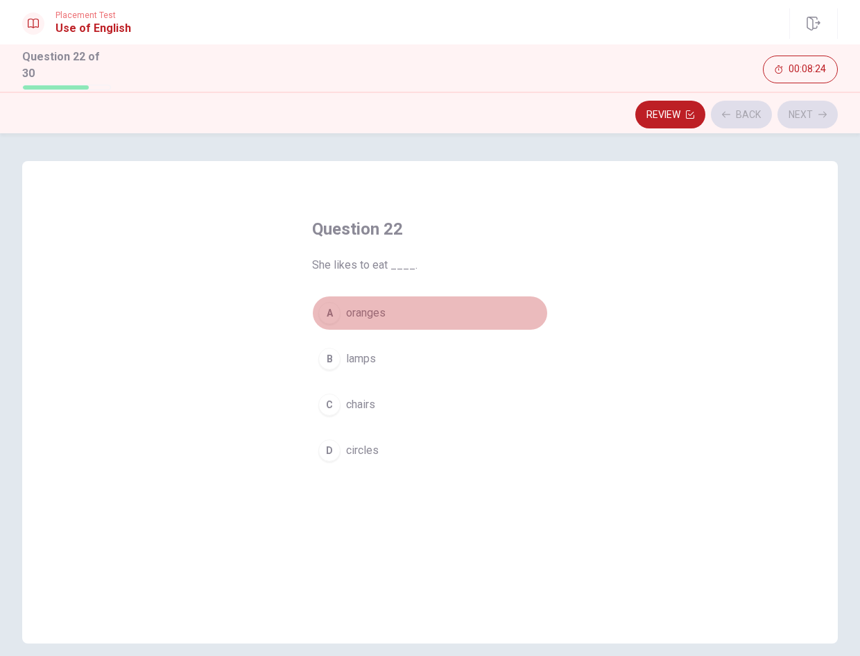
click at [507, 300] on button "A oranges" at bounding box center [430, 313] width 236 height 35
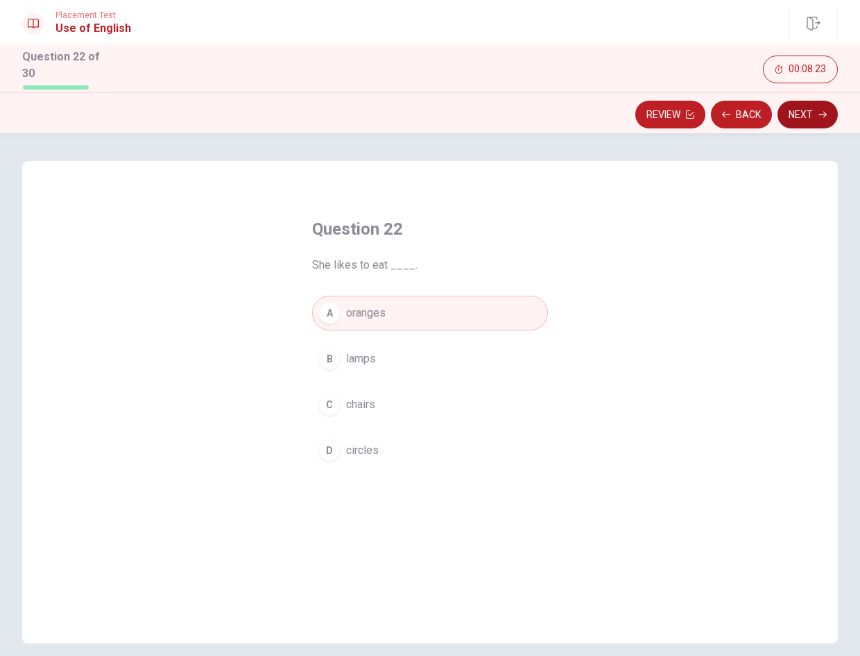
click at [814, 105] on button "Next" at bounding box center [808, 115] width 60 height 28
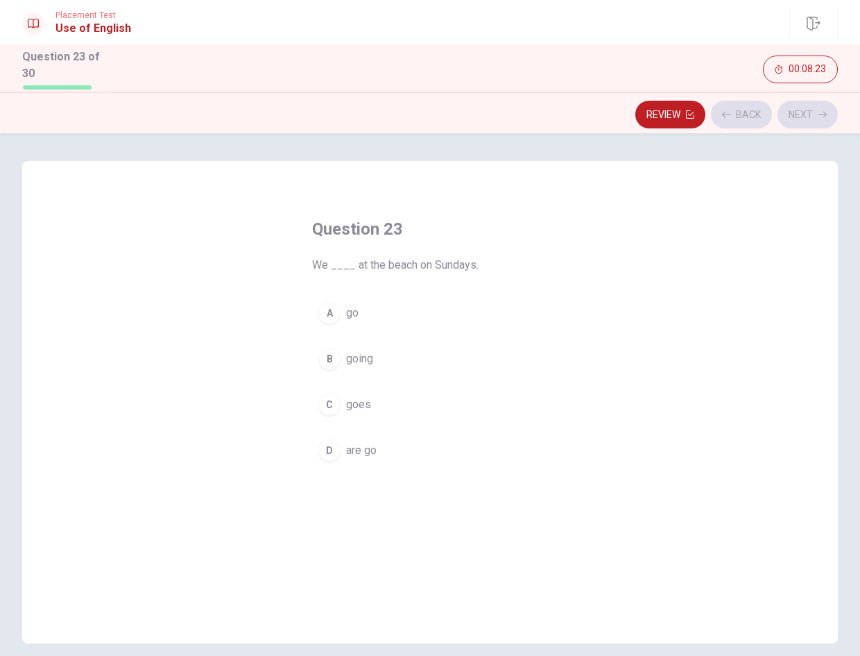
click at [477, 400] on button "C goes" at bounding box center [430, 404] width 236 height 35
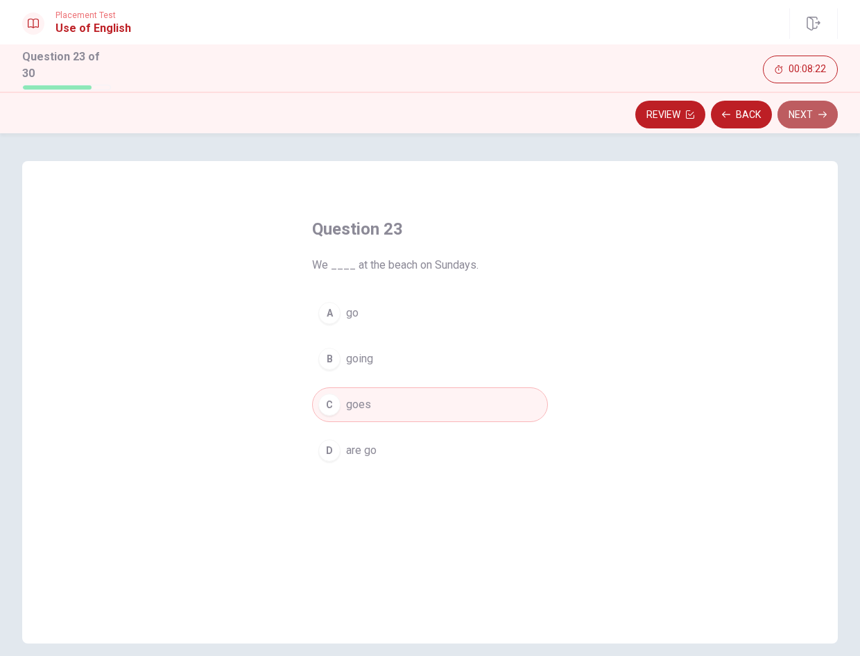
click at [802, 121] on button "Next" at bounding box center [808, 115] width 60 height 28
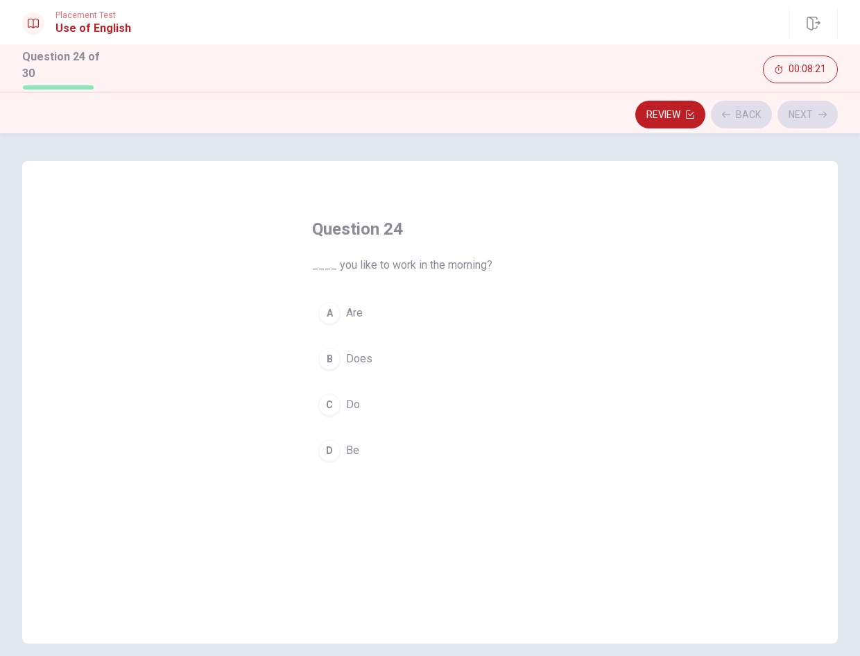
click at [514, 353] on button "B Does" at bounding box center [430, 358] width 236 height 35
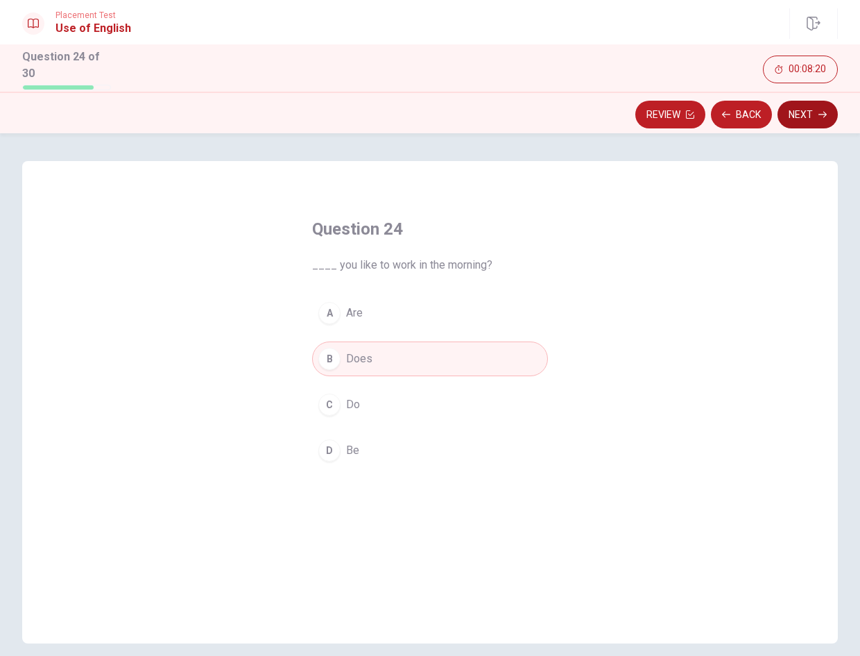
click at [822, 104] on button "Next" at bounding box center [808, 115] width 60 height 28
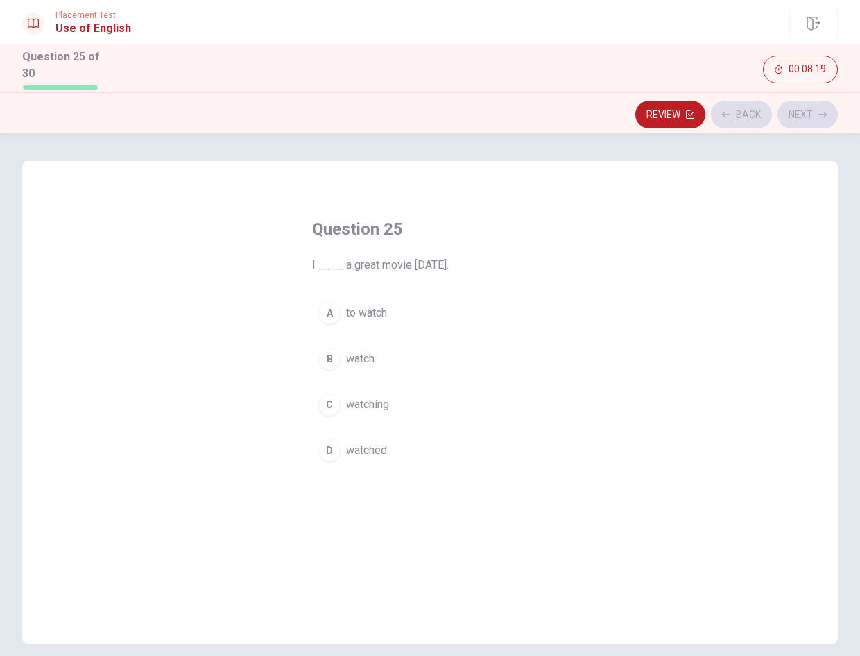
click at [524, 299] on button "A to watch" at bounding box center [430, 313] width 236 height 35
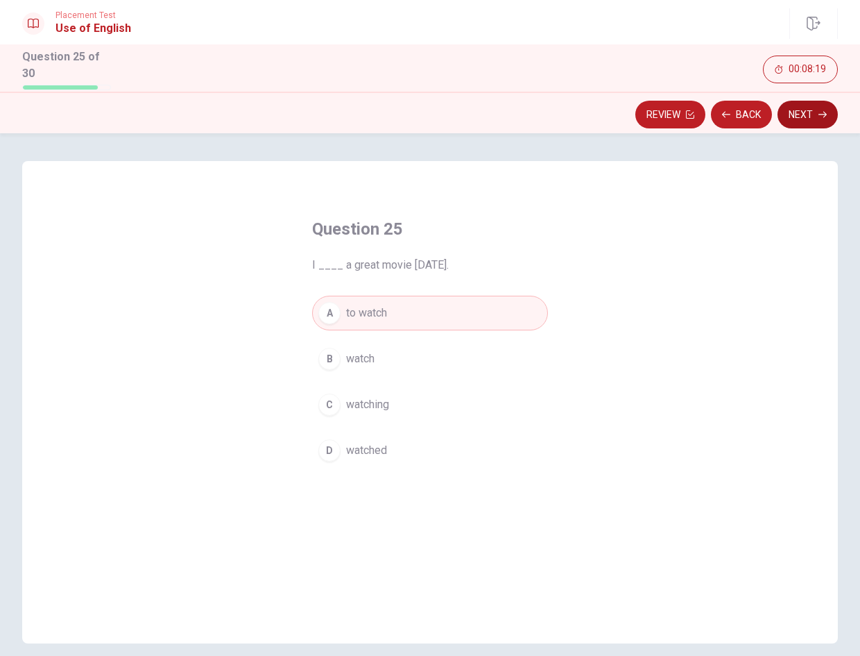
click at [806, 109] on button "Next" at bounding box center [808, 115] width 60 height 28
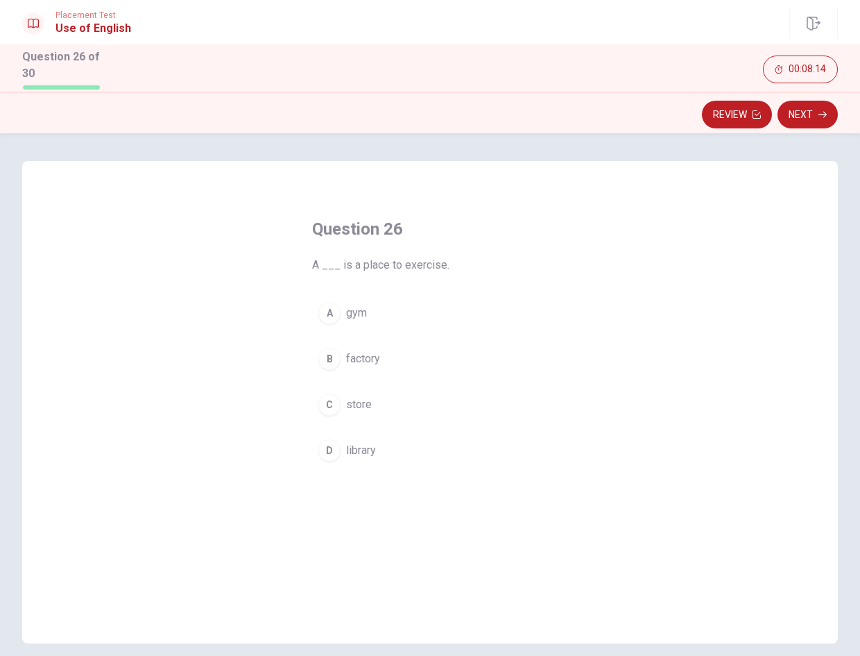
click at [405, 402] on button "C store" at bounding box center [430, 404] width 236 height 35
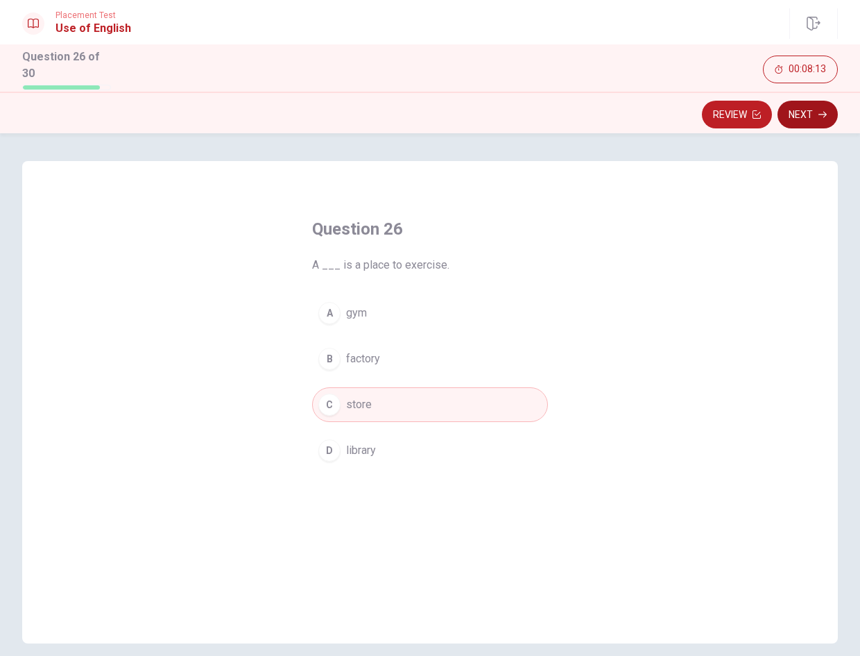
click at [822, 110] on icon "button" at bounding box center [823, 114] width 8 height 8
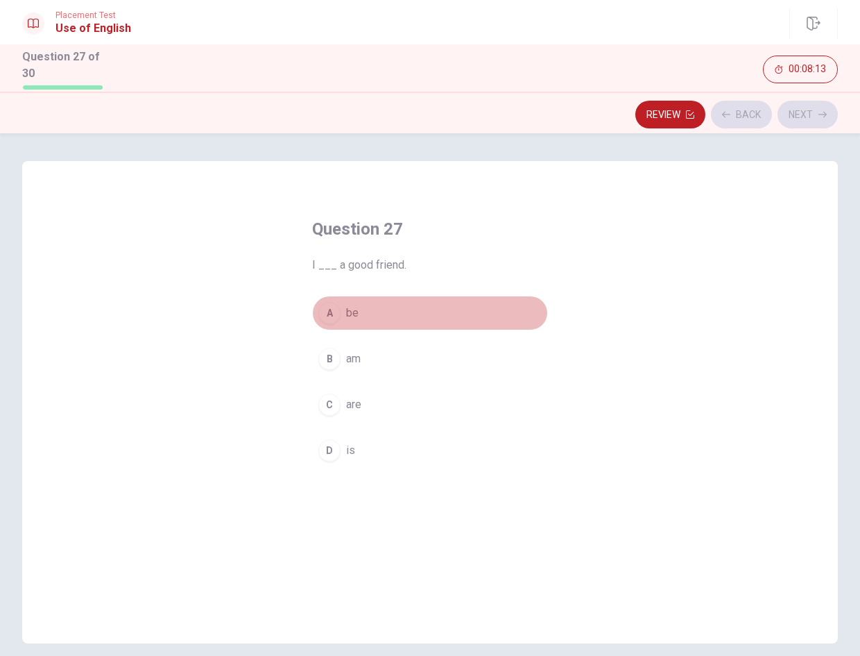
click at [487, 296] on button "A be" at bounding box center [430, 313] width 236 height 35
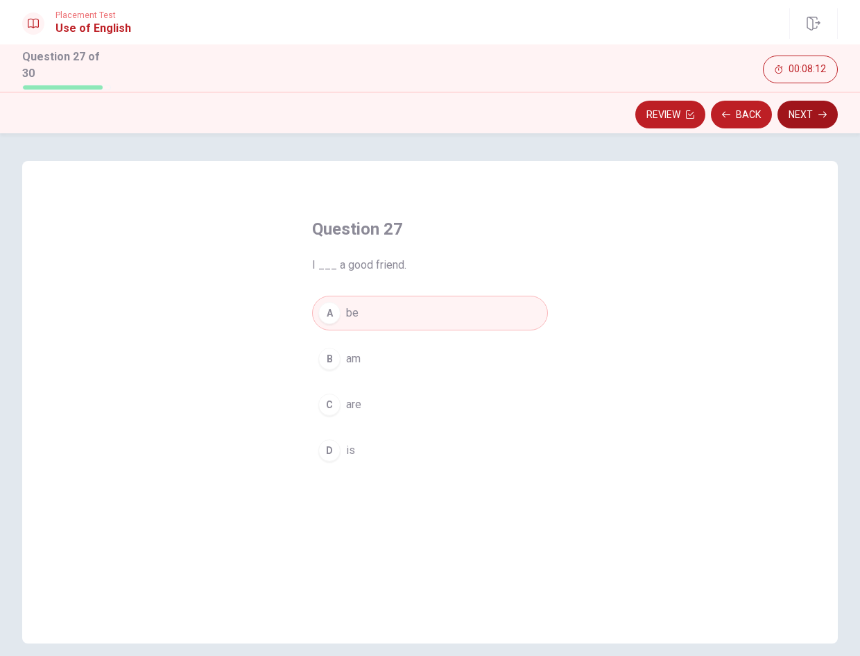
click at [811, 103] on button "Next" at bounding box center [808, 115] width 60 height 28
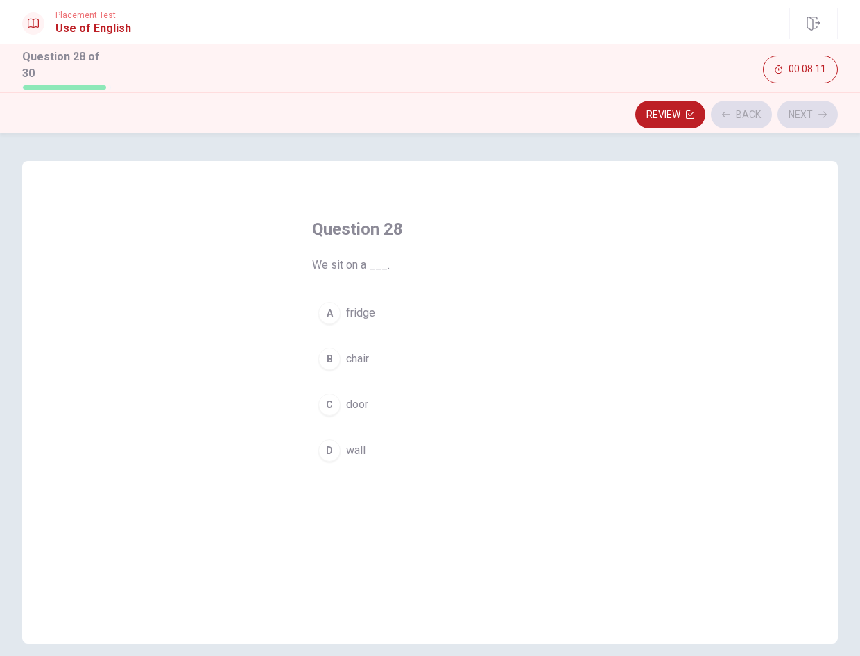
click at [468, 353] on button "B chair" at bounding box center [430, 358] width 236 height 35
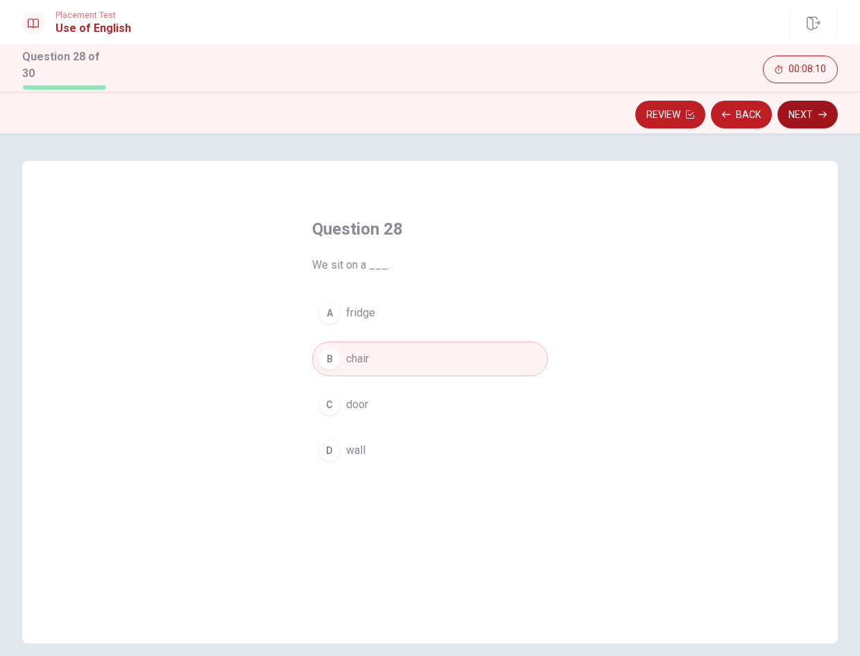
click at [798, 114] on button "Next" at bounding box center [808, 115] width 60 height 28
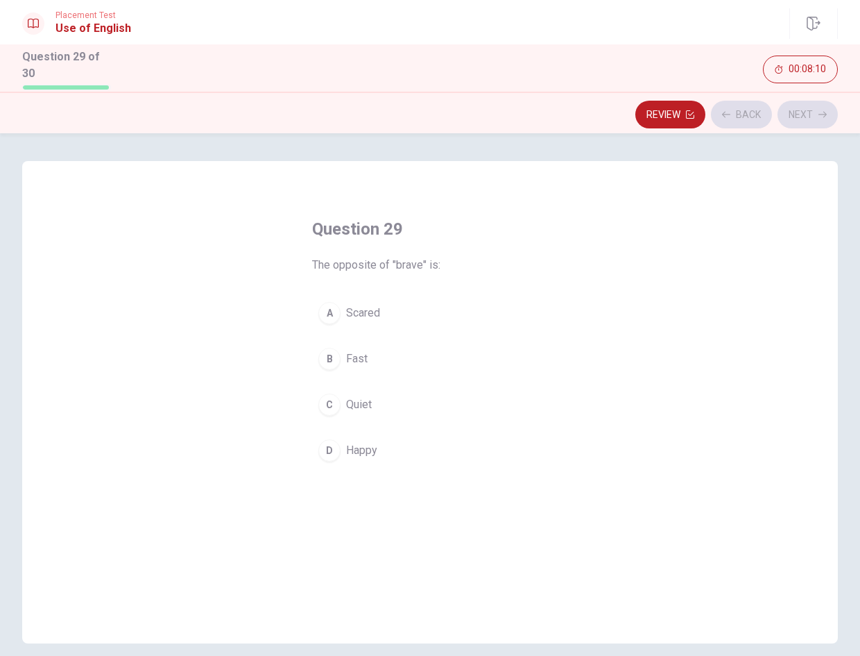
click at [495, 304] on button "A Scared" at bounding box center [430, 313] width 236 height 35
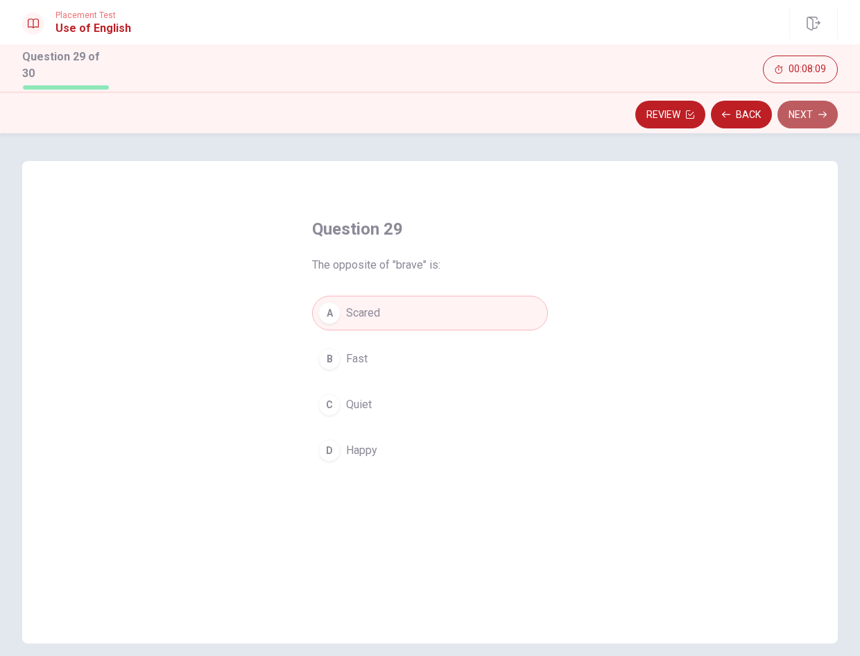
click at [800, 118] on button "Next" at bounding box center [808, 115] width 60 height 28
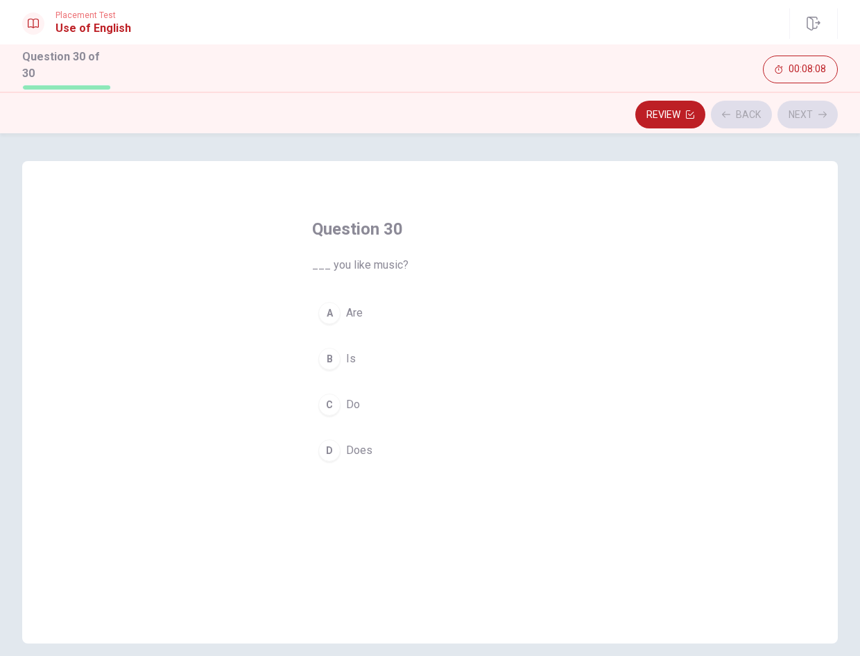
click at [475, 405] on button "C Do" at bounding box center [430, 404] width 236 height 35
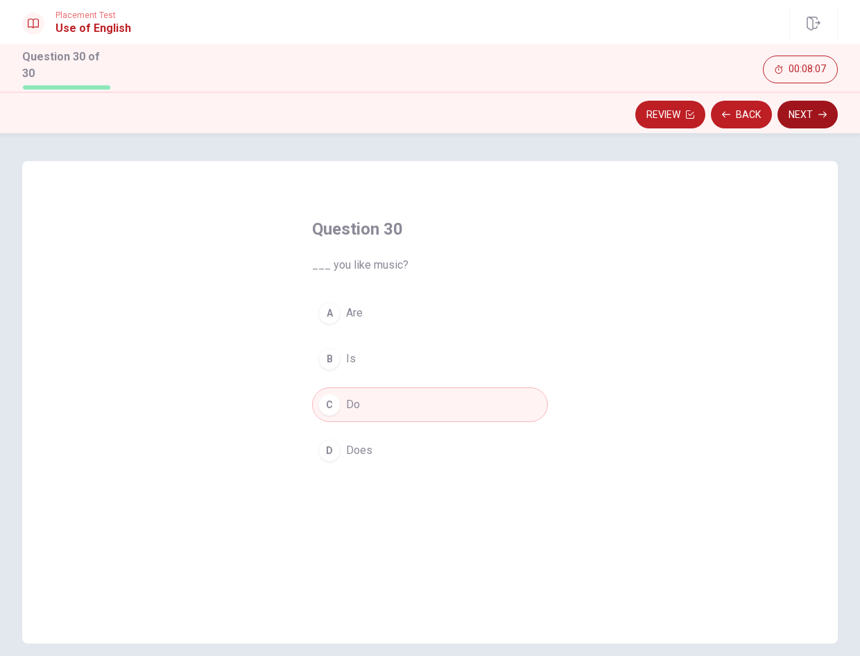
click at [813, 101] on button "Next" at bounding box center [808, 115] width 60 height 28
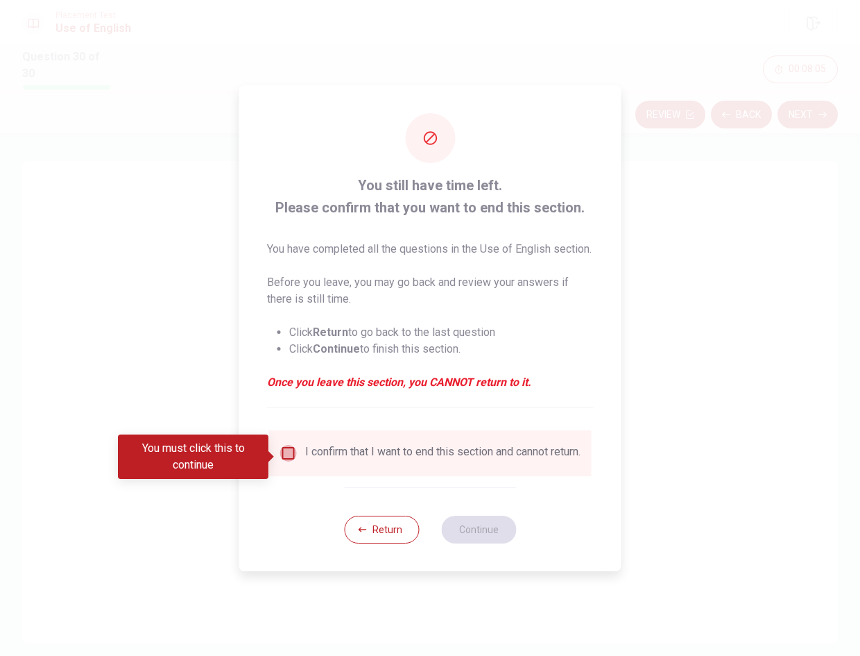
click at [285, 457] on input "You must click this to continue" at bounding box center [288, 453] width 17 height 17
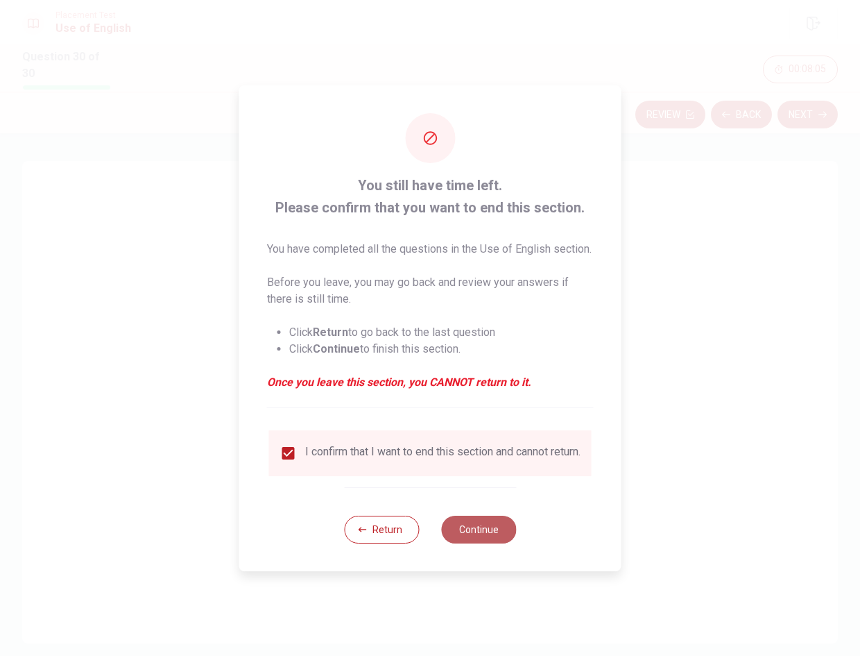
click at [486, 543] on button "Continue" at bounding box center [478, 530] width 75 height 28
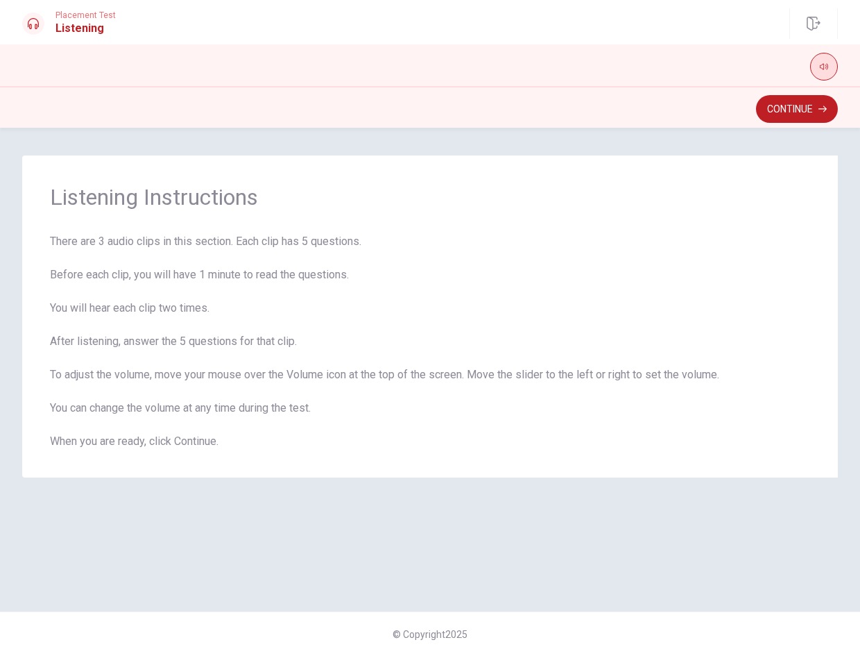
click at [818, 67] on button "button" at bounding box center [825, 67] width 28 height 28
type input "0"
drag, startPoint x: 812, startPoint y: 77, endPoint x: 731, endPoint y: 98, distance: 83.8
click at [726, 83] on body "This site uses cookies, as explained in our Privacy Policy . If you agree to th…" at bounding box center [430, 328] width 860 height 656
click at [773, 113] on button "Continue" at bounding box center [797, 109] width 82 height 28
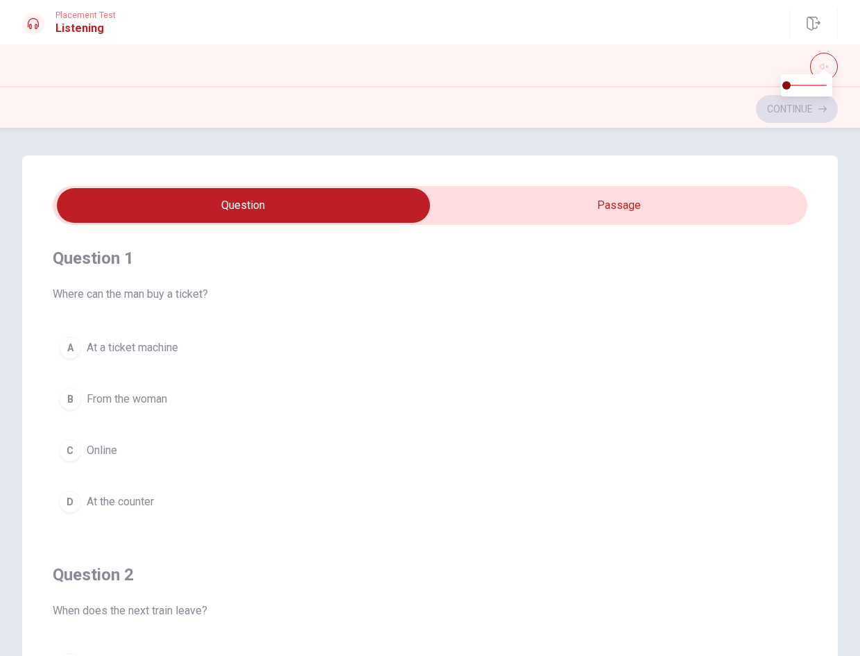
click at [256, 393] on button "B From the woman" at bounding box center [430, 399] width 755 height 35
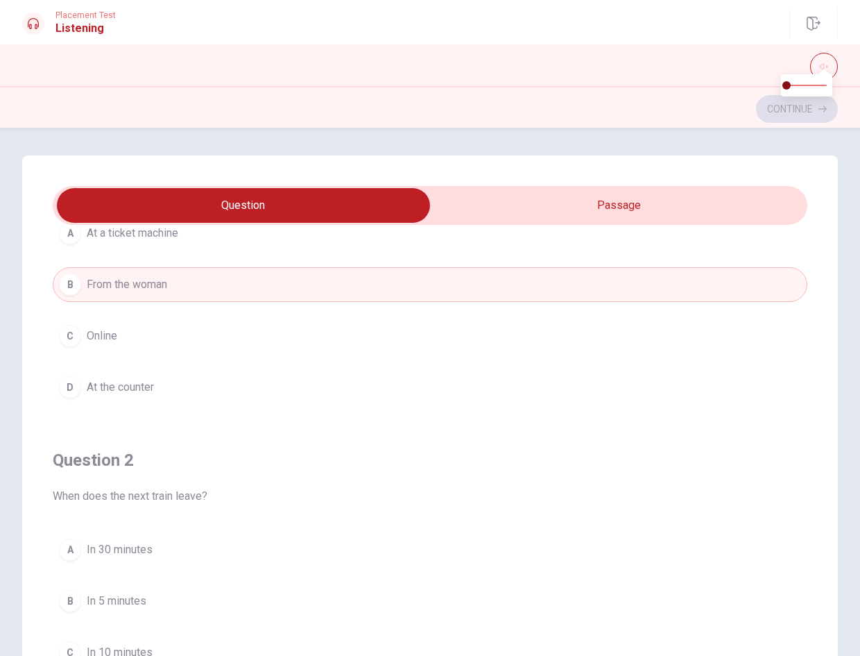
scroll to position [347, 0]
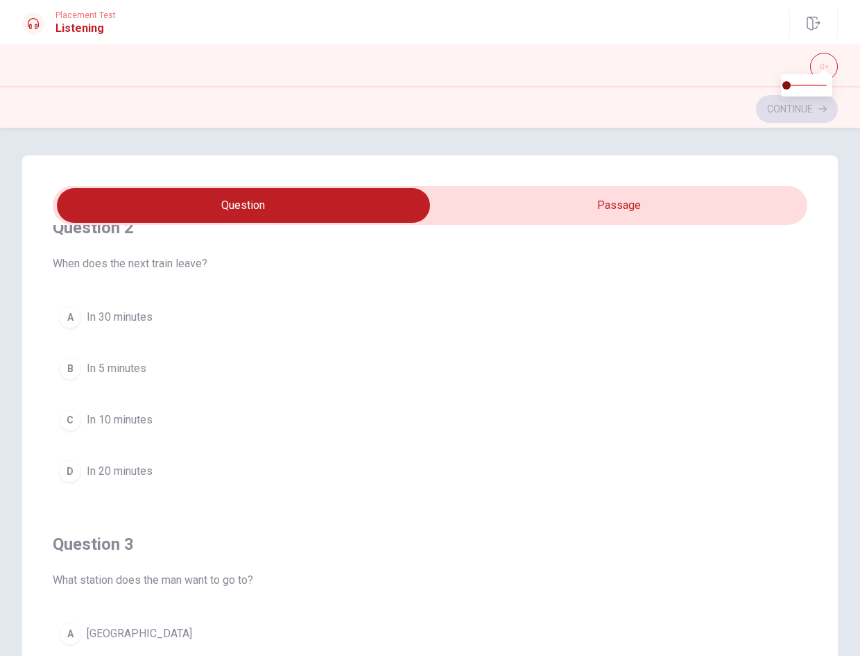
click at [151, 452] on div "A In 30 minutes B In 5 minutes C In 10 minutes D In 20 minutes" at bounding box center [430, 394] width 755 height 189
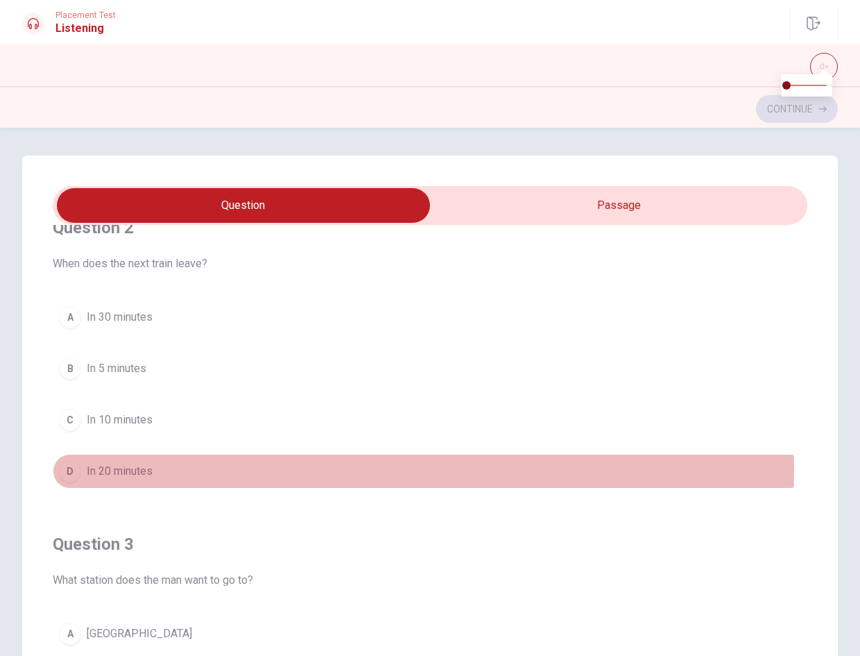
click at [162, 467] on button "D In 20 minutes" at bounding box center [430, 471] width 755 height 35
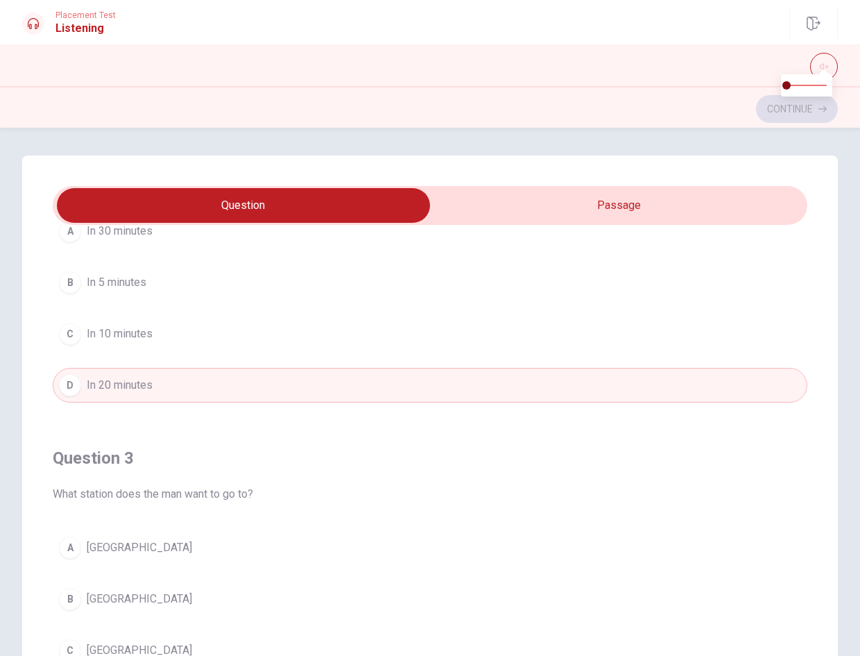
scroll to position [555, 0]
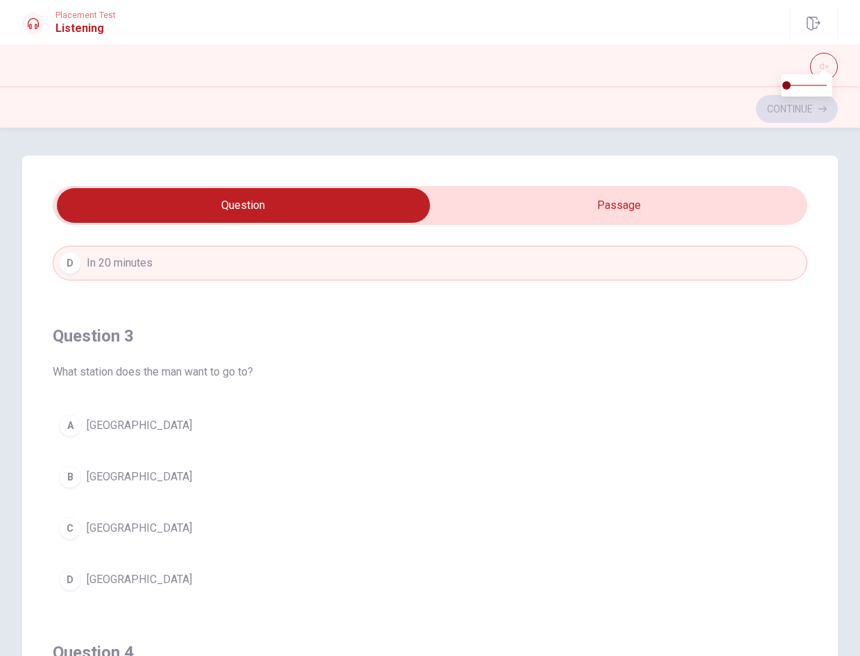
click at [183, 431] on button "A [GEOGRAPHIC_DATA]" at bounding box center [430, 425] width 755 height 35
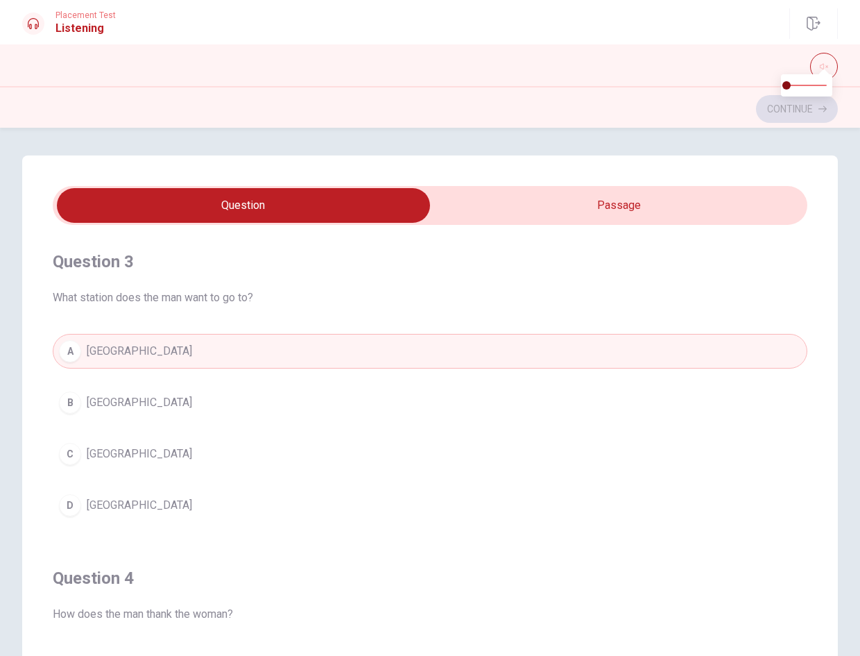
scroll to position [972, 0]
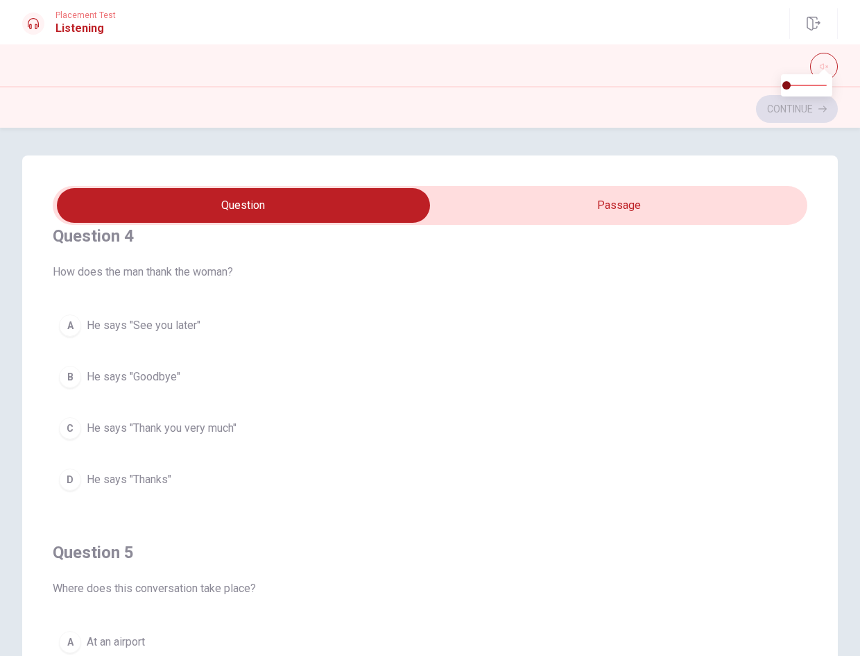
click at [171, 433] on span "He says "Thank you very much"" at bounding box center [162, 428] width 150 height 17
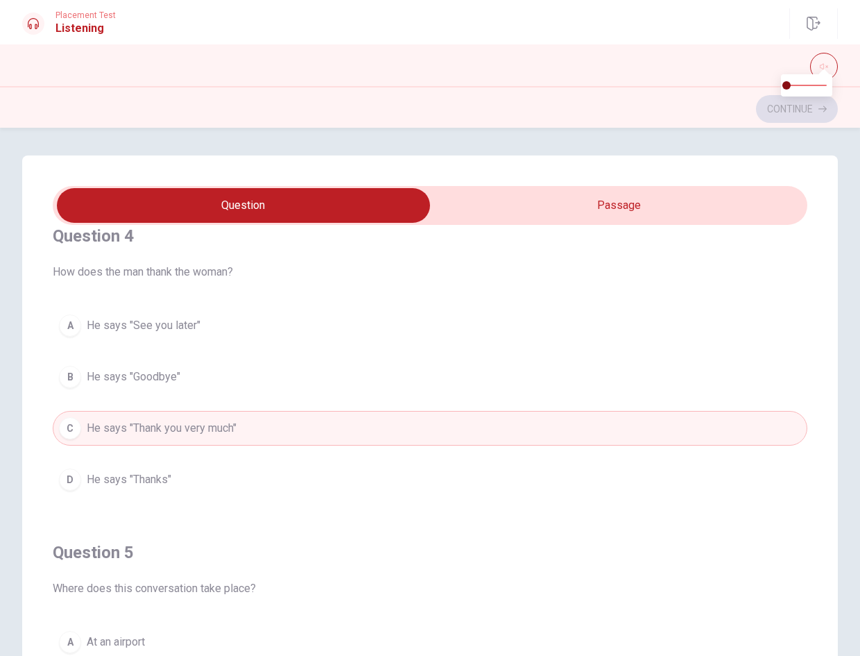
scroll to position [1124, 0]
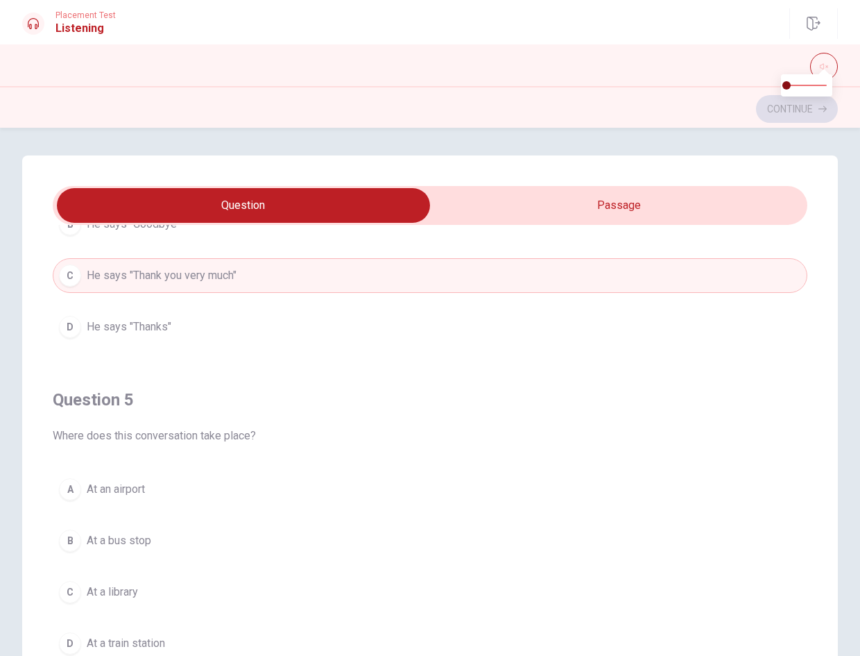
click at [162, 481] on button "A At an airport" at bounding box center [430, 489] width 755 height 35
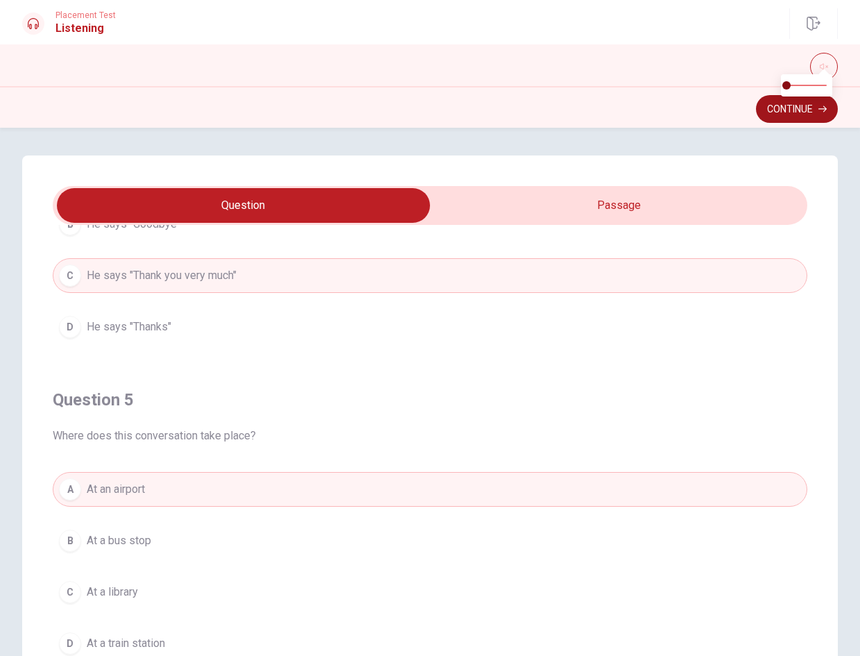
click at [818, 118] on button "Continue" at bounding box center [797, 109] width 82 height 28
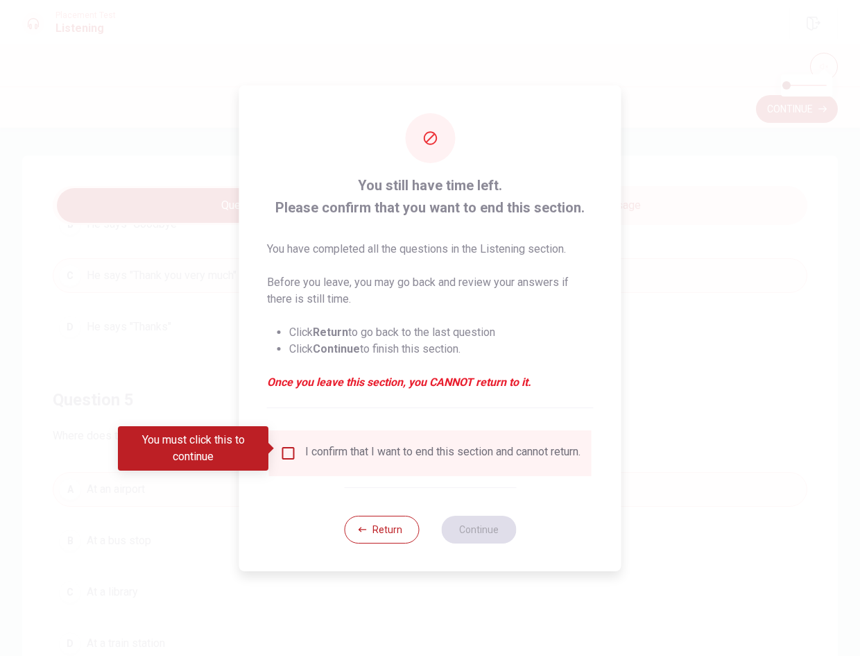
click at [288, 448] on input "You must click this to continue" at bounding box center [288, 453] width 17 height 17
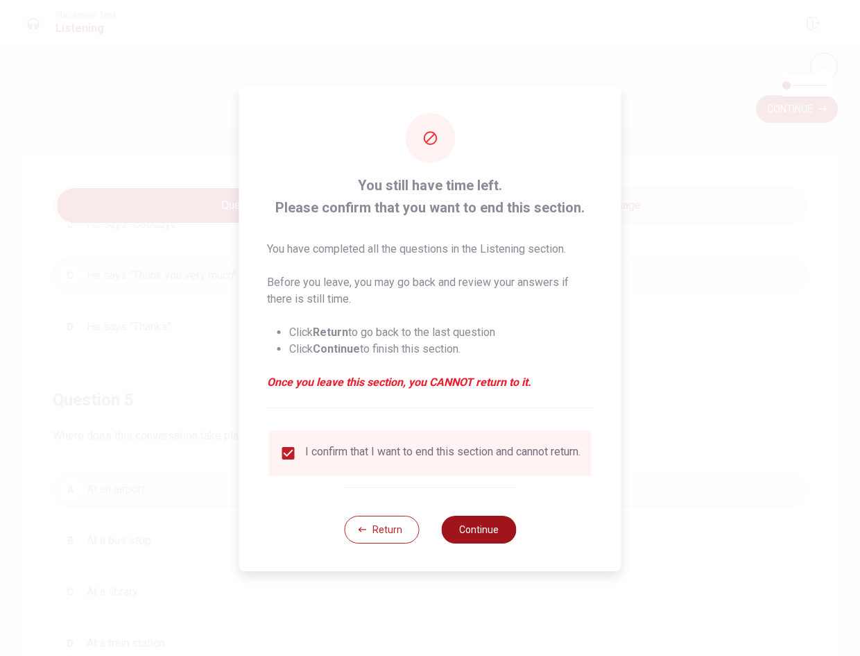
click at [470, 539] on button "Continue" at bounding box center [478, 530] width 75 height 28
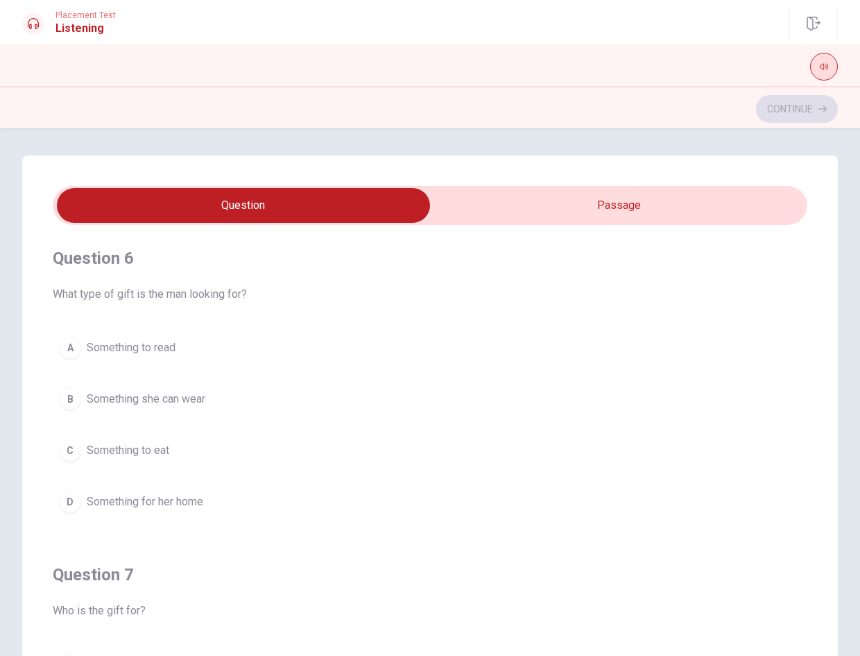
click at [818, 67] on button "button" at bounding box center [825, 67] width 28 height 28
type input "0"
drag, startPoint x: 818, startPoint y: 90, endPoint x: 508, endPoint y: 149, distance: 315.7
click at [575, 95] on body "This site uses cookies, as explained in our Privacy Policy . If you agree to th…" at bounding box center [430, 328] width 860 height 656
click at [319, 428] on div "A Something to read B Something she can wear C Something to eat D Something for…" at bounding box center [430, 424] width 755 height 189
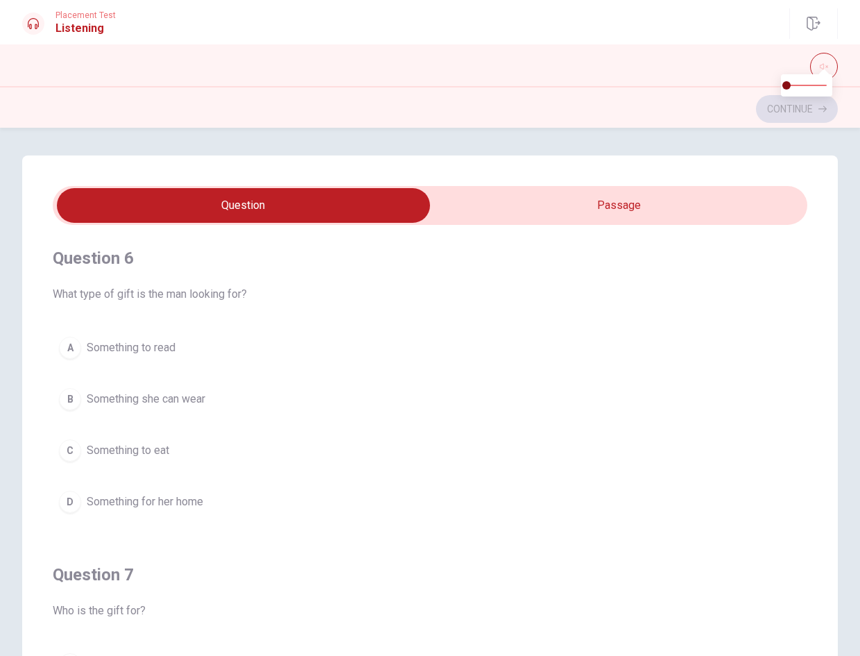
click at [316, 457] on button "C Something to eat" at bounding box center [430, 450] width 755 height 35
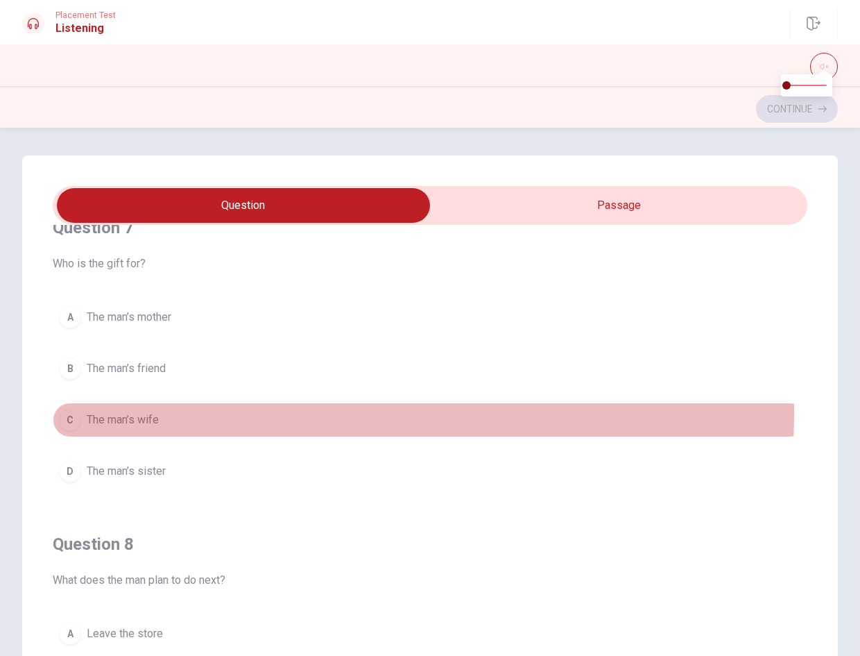
click at [260, 413] on button "C The man’s wife" at bounding box center [430, 419] width 755 height 35
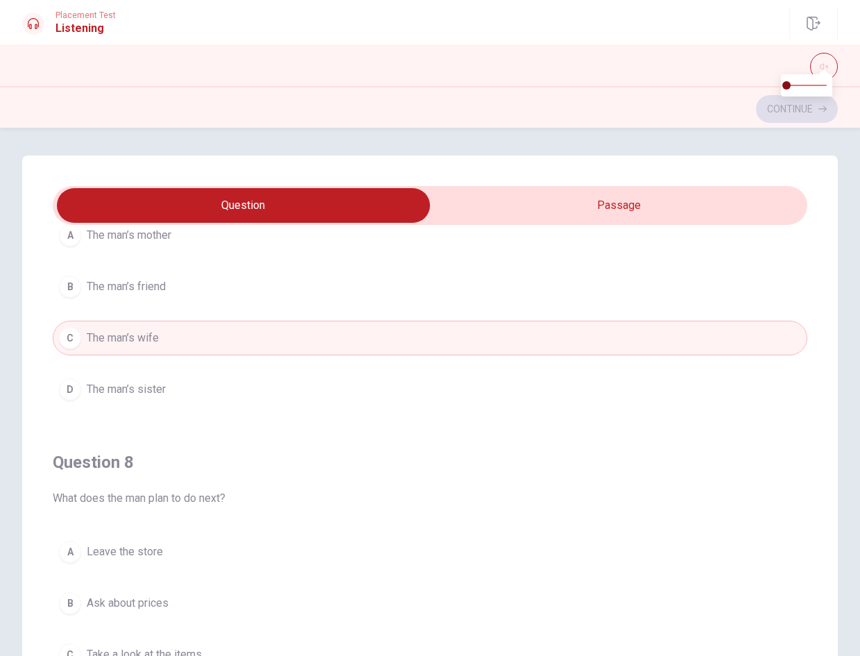
scroll to position [625, 0]
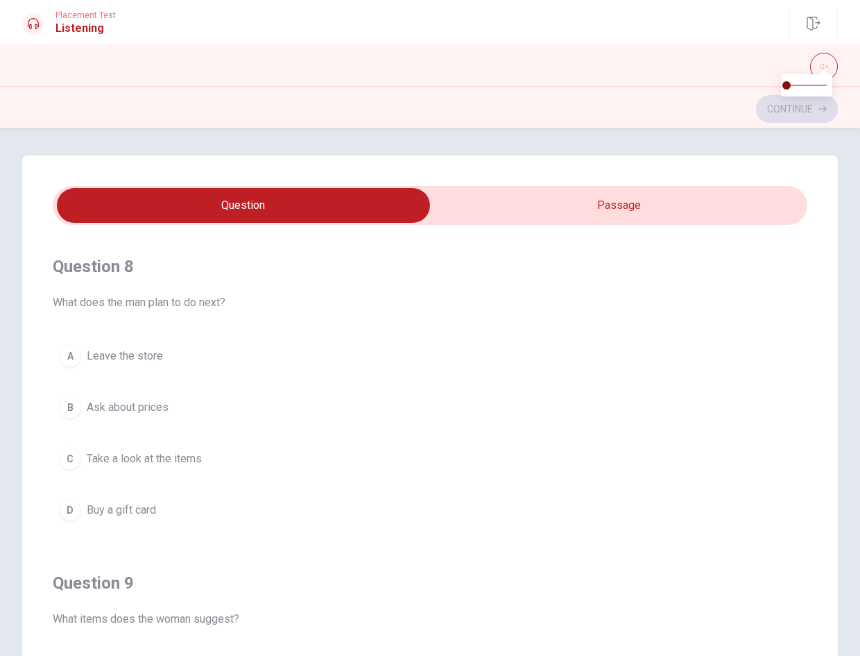
click at [329, 441] on div "A Leave the store B Ask about prices C Take a look at the items D Buy a gift ca…" at bounding box center [430, 433] width 755 height 189
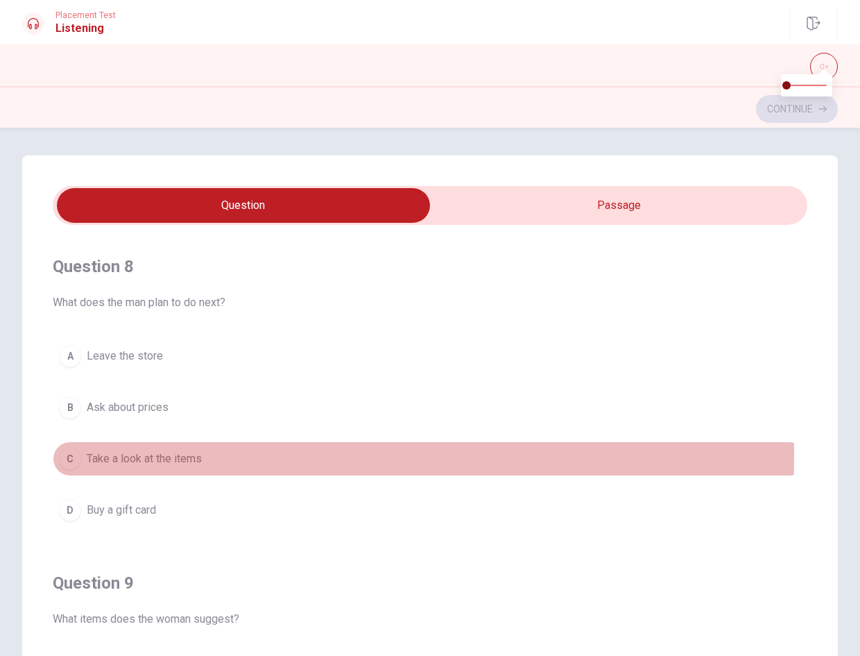
click at [326, 456] on button "C Take a look at the items" at bounding box center [430, 458] width 755 height 35
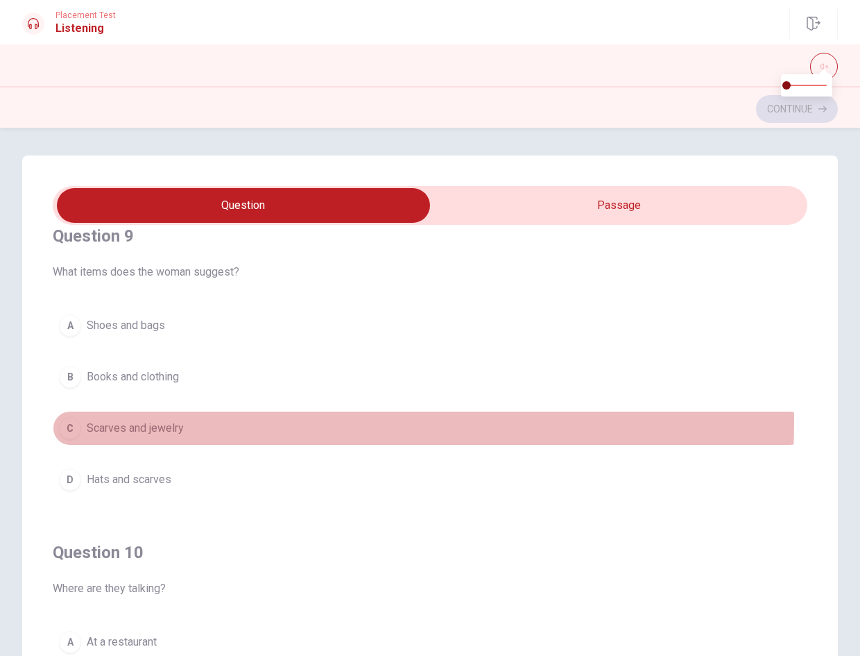
click at [348, 423] on button "C Scarves and jewelry" at bounding box center [430, 428] width 755 height 35
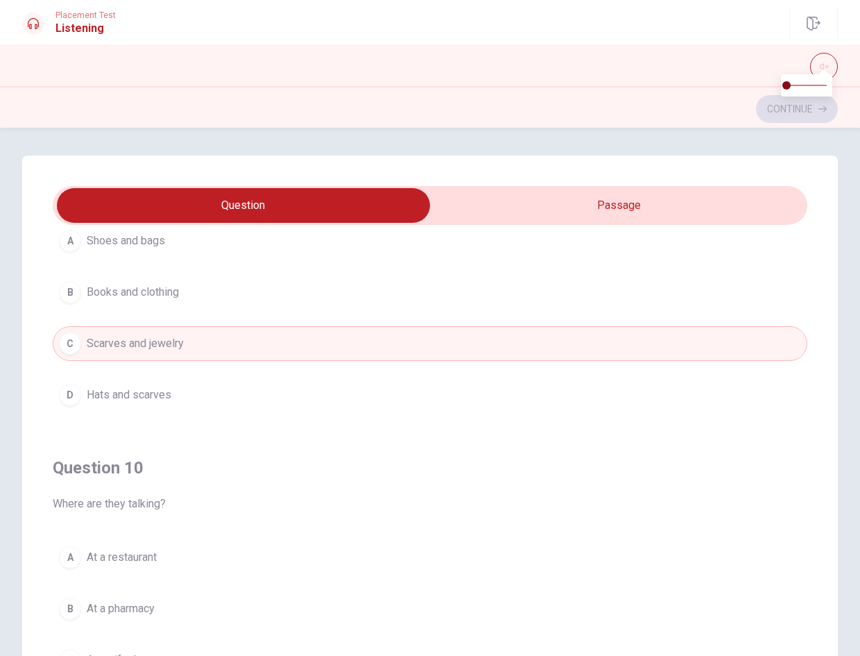
scroll to position [1124, 0]
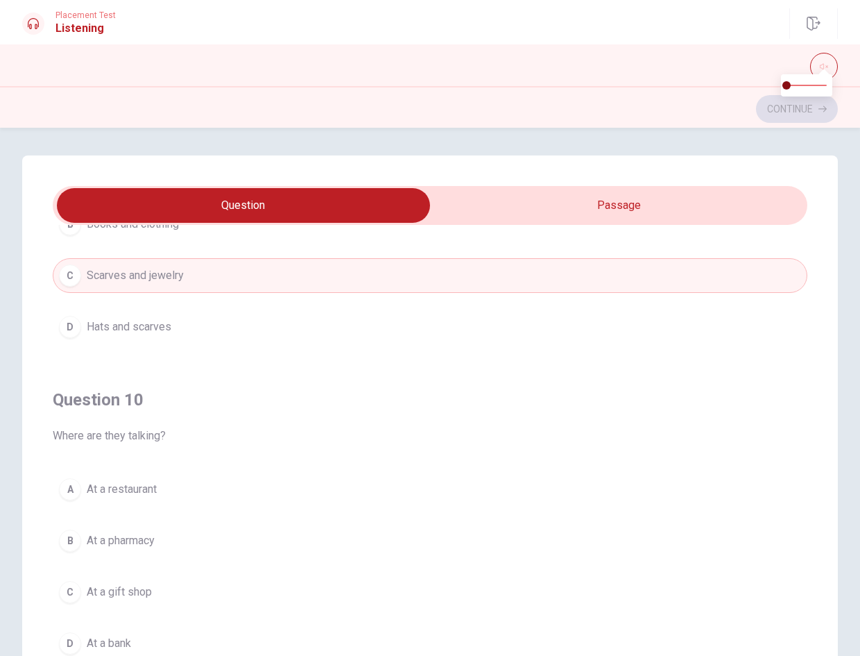
click at [342, 438] on span "Where are they talking?" at bounding box center [430, 435] width 755 height 17
click at [328, 464] on div "Question 10 Where are they talking? A At a restaurant B At a pharmacy C At a gi…" at bounding box center [430, 524] width 755 height 316
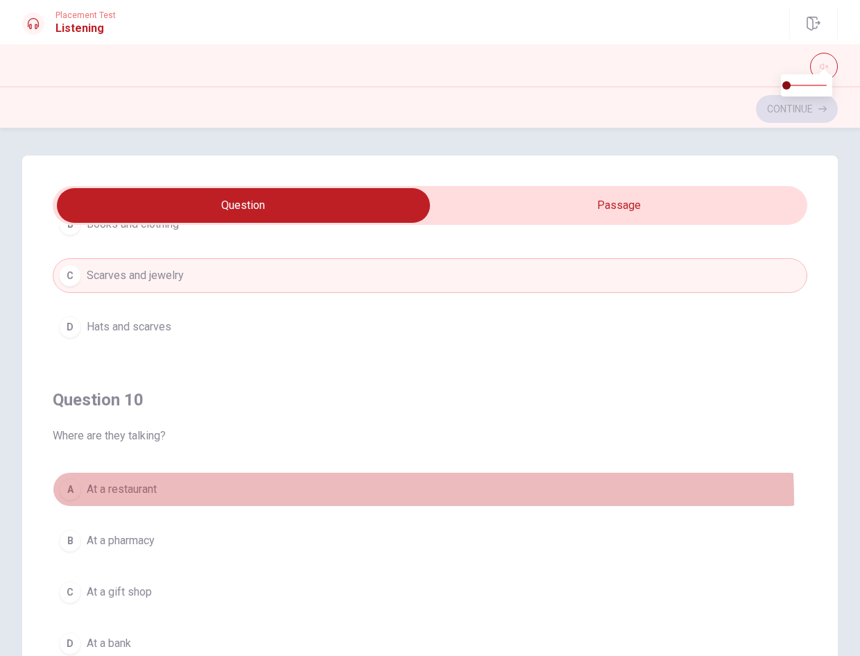
click at [305, 501] on button "A At a restaurant" at bounding box center [430, 489] width 755 height 35
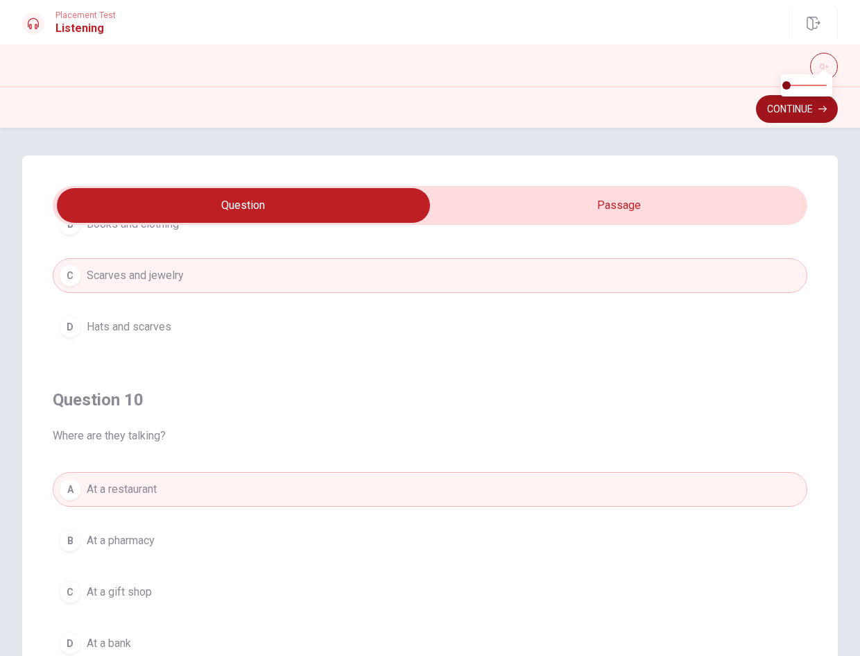
click at [780, 121] on button "Continue" at bounding box center [797, 109] width 82 height 28
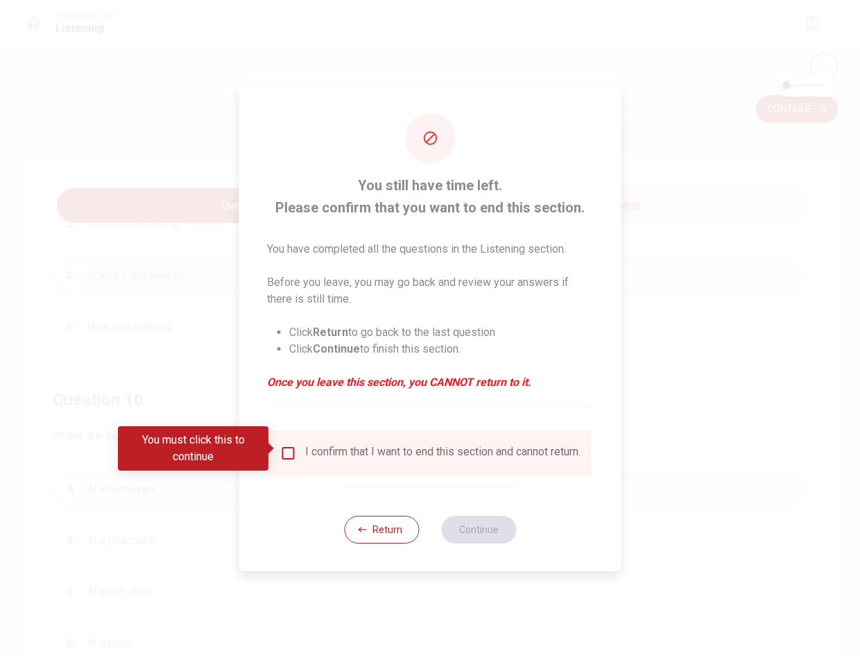
click at [284, 449] on input "You must click this to continue" at bounding box center [288, 453] width 17 height 17
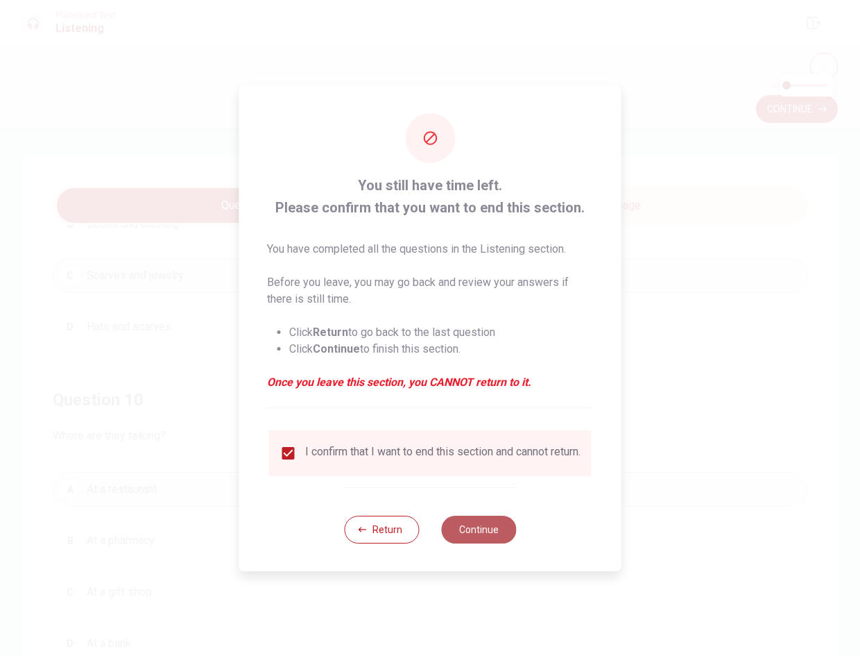
click at [489, 538] on button "Continue" at bounding box center [478, 530] width 75 height 28
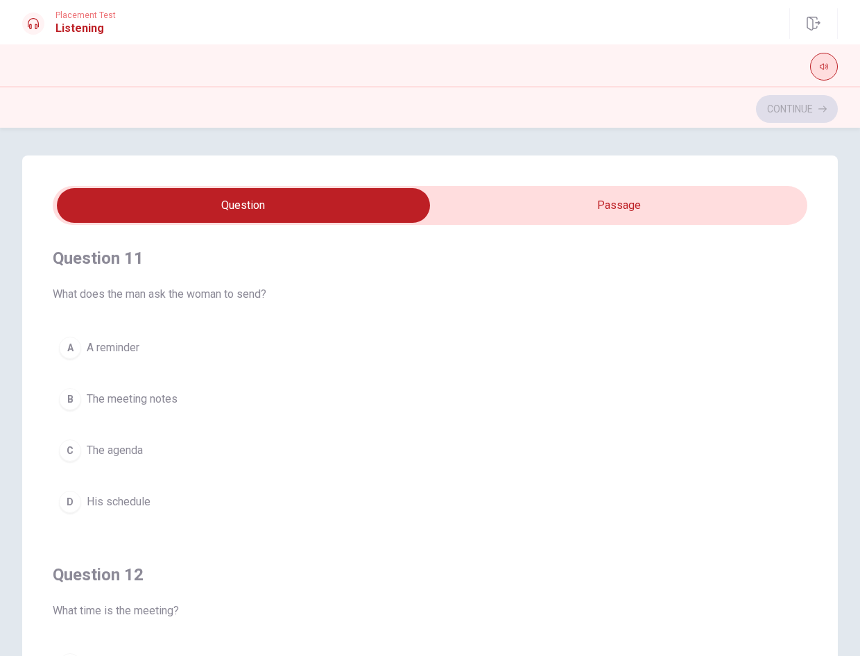
click at [827, 67] on icon "button" at bounding box center [824, 66] width 8 height 8
type input "0"
drag, startPoint x: 816, startPoint y: 91, endPoint x: 500, endPoint y: 119, distance: 317.7
click at [516, 110] on body "This site uses cookies, as explained in our Privacy Policy . If you agree to th…" at bounding box center [430, 328] width 860 height 656
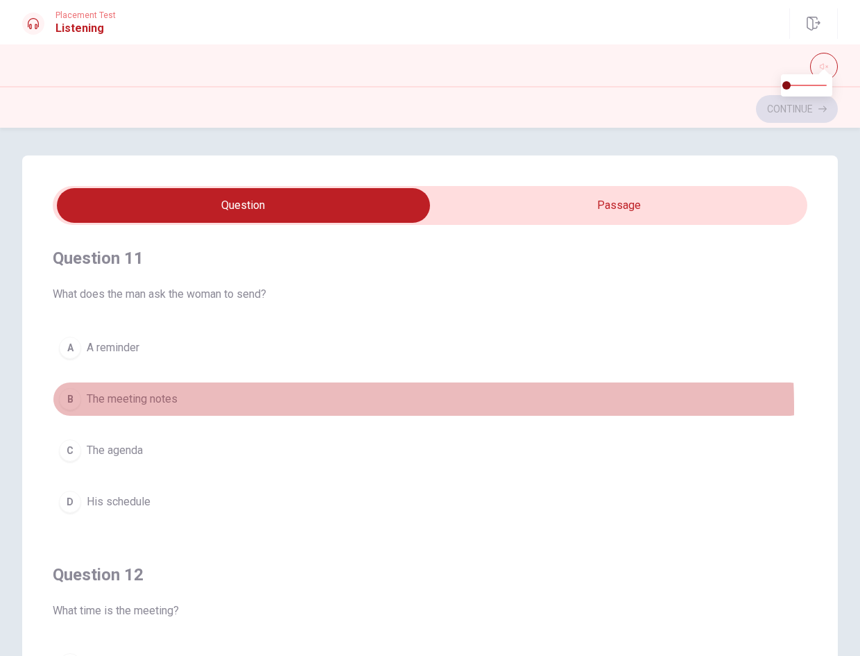
click at [207, 408] on button "B The meeting notes" at bounding box center [430, 399] width 755 height 35
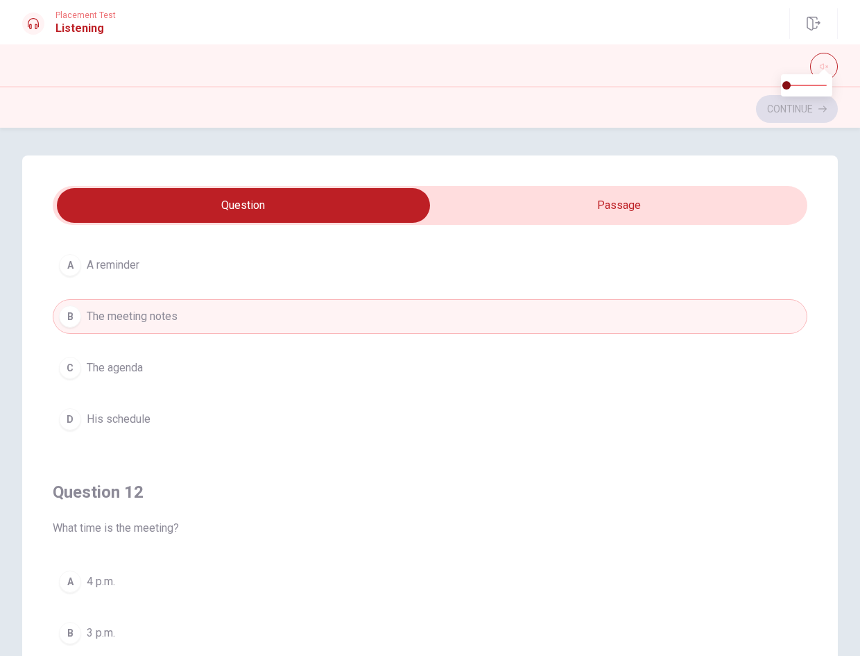
scroll to position [347, 0]
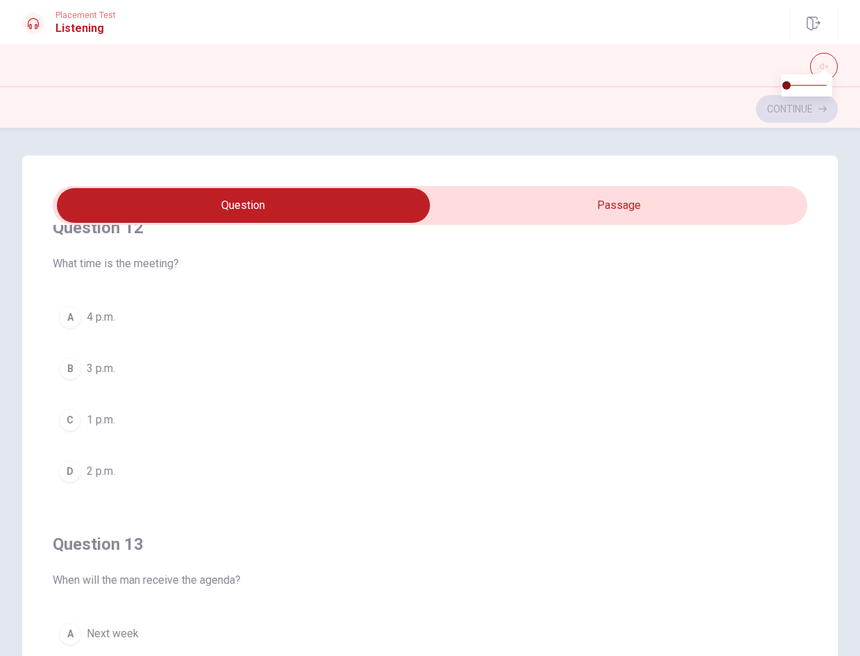
click at [190, 373] on button "B 3 p.m." at bounding box center [430, 368] width 755 height 35
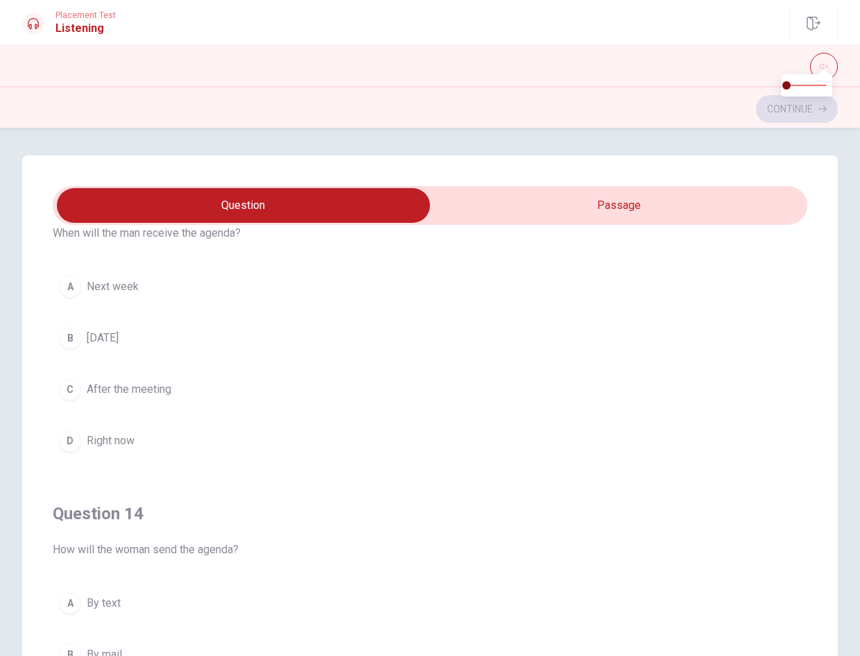
click at [171, 389] on span "After the meeting" at bounding box center [129, 389] width 85 height 17
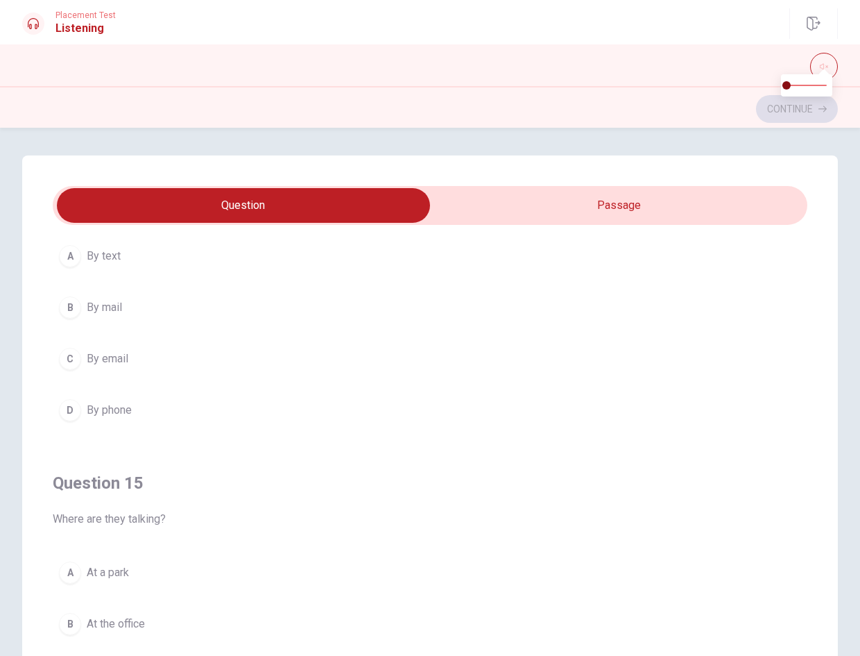
click at [184, 403] on button "D By phone" at bounding box center [430, 410] width 755 height 35
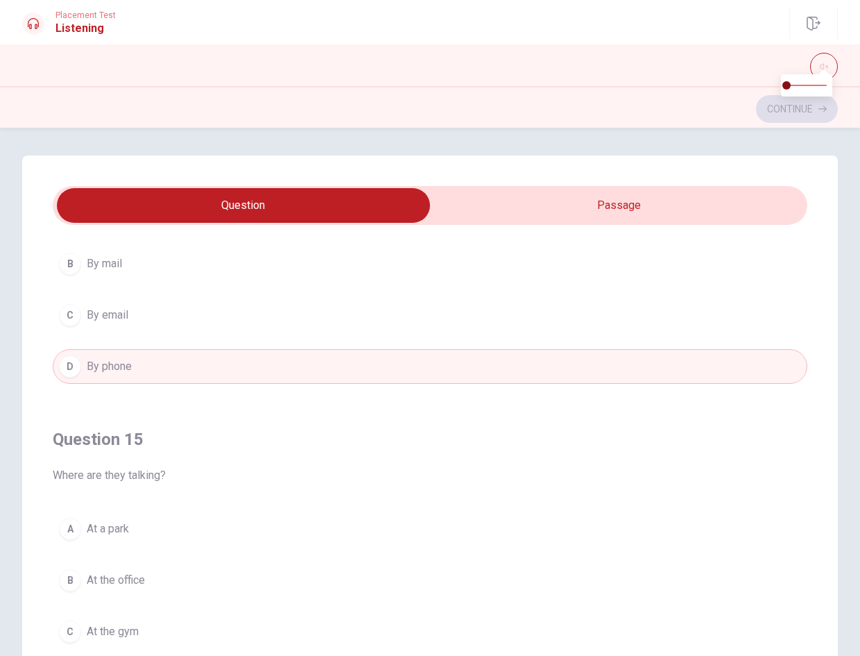
scroll to position [1124, 0]
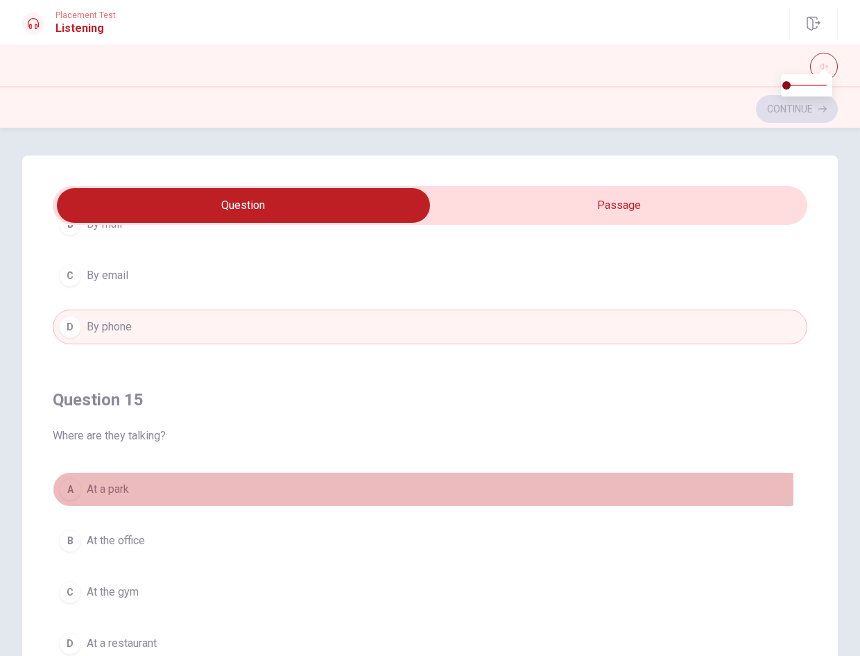
click at [126, 489] on span "At a park" at bounding box center [108, 489] width 42 height 17
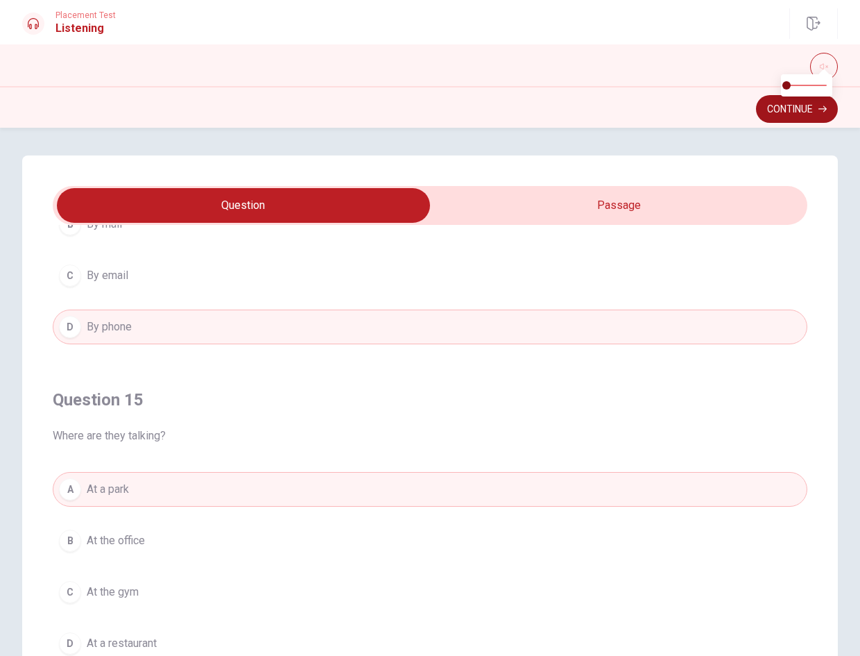
click at [783, 118] on button "Continue" at bounding box center [797, 109] width 82 height 28
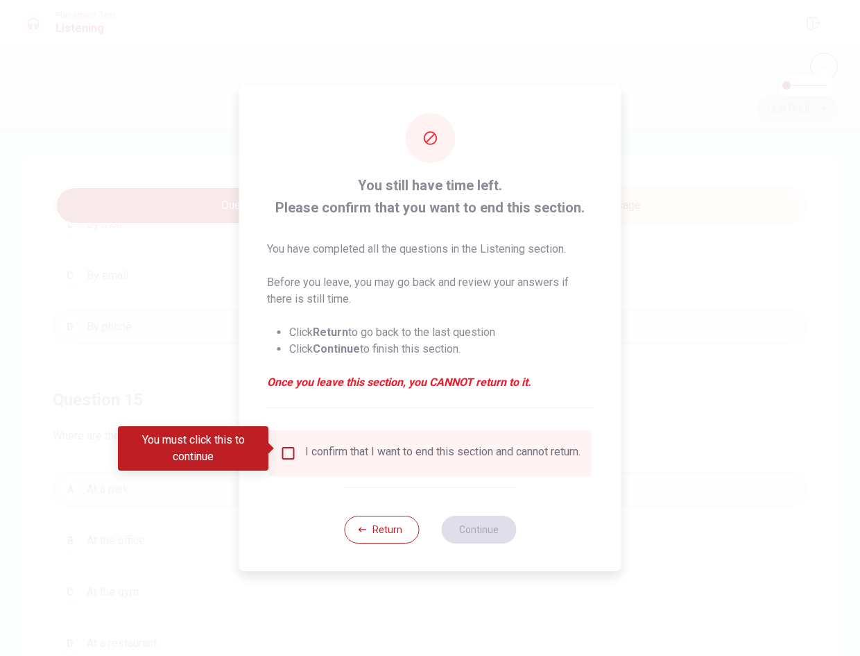
click at [287, 448] on input "You must click this to continue" at bounding box center [288, 453] width 17 height 17
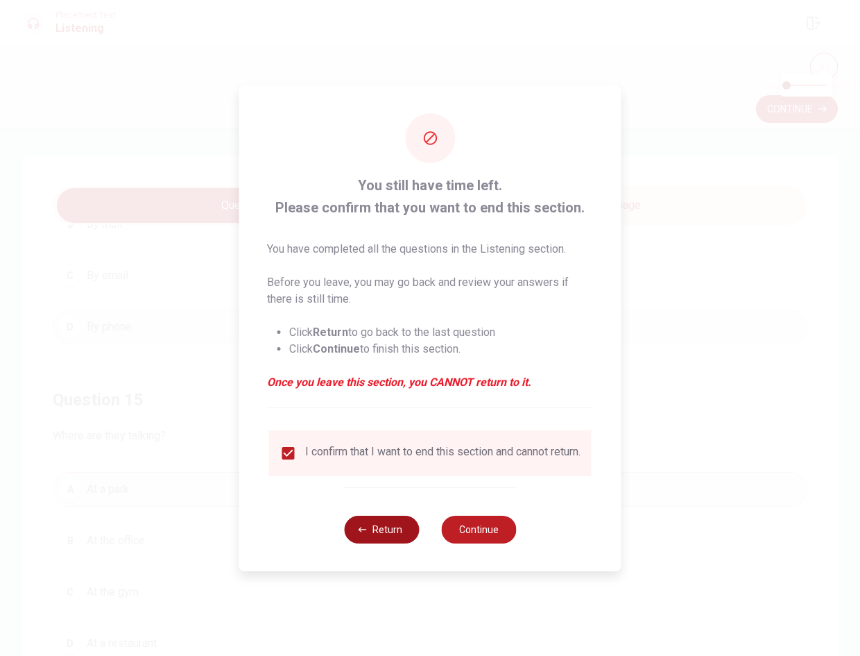
click at [382, 539] on button "Return" at bounding box center [381, 530] width 75 height 28
